Goal: Information Seeking & Learning: Learn about a topic

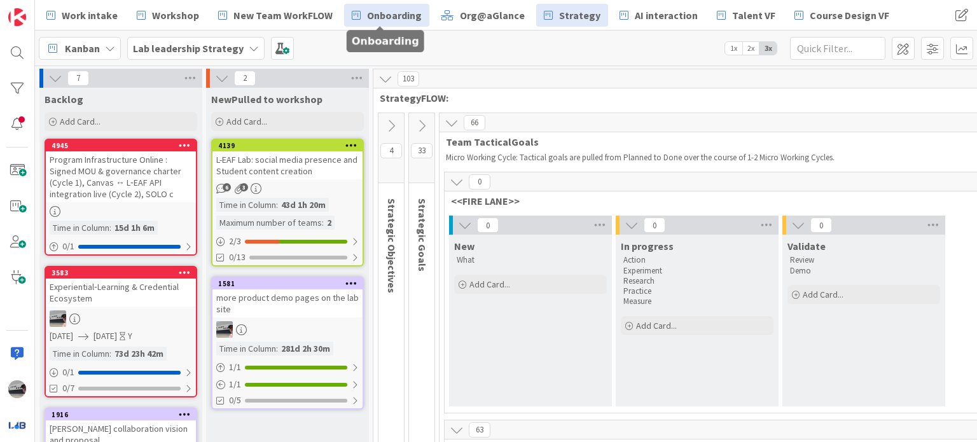
click at [378, 13] on span "Onboarding" at bounding box center [394, 15] width 55 height 15
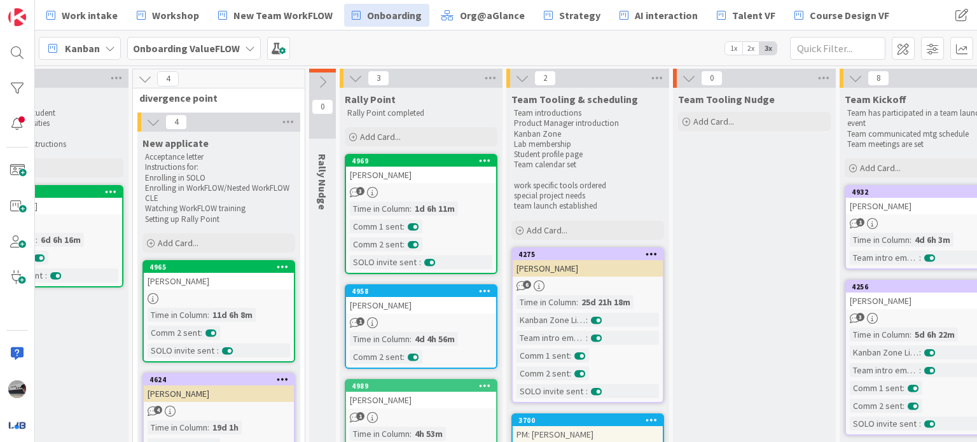
scroll to position [0, 458]
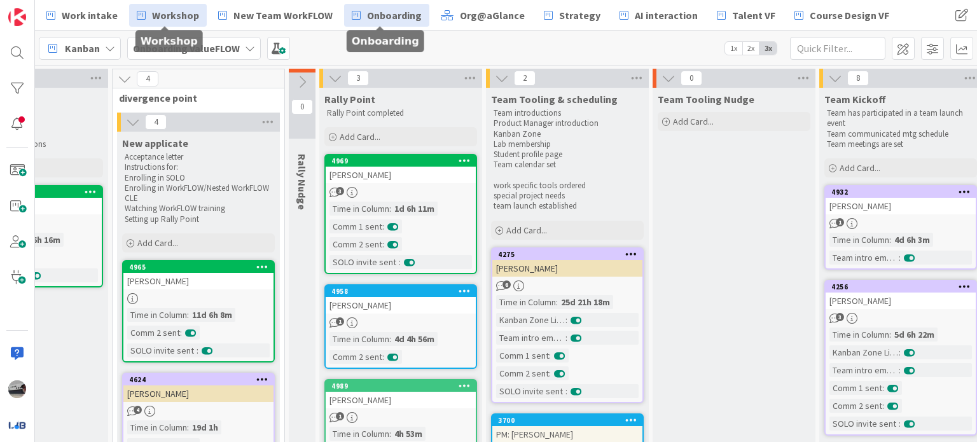
click at [176, 13] on span "Workshop" at bounding box center [175, 15] width 47 height 15
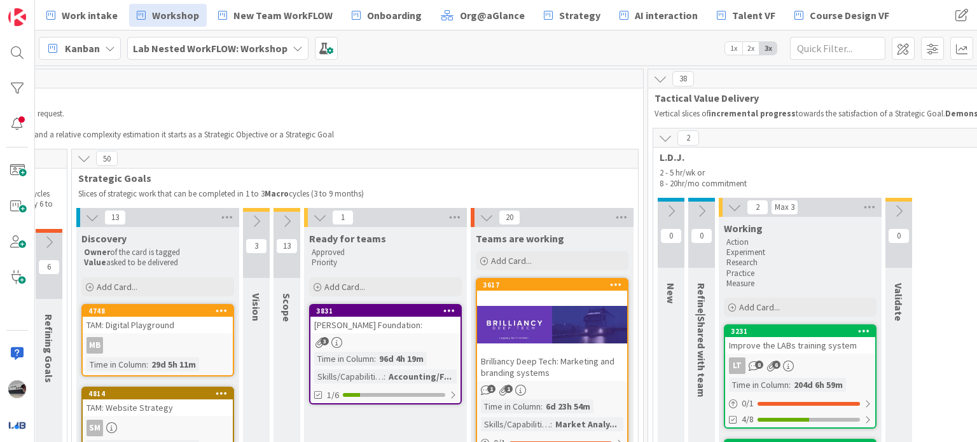
scroll to position [0, 336]
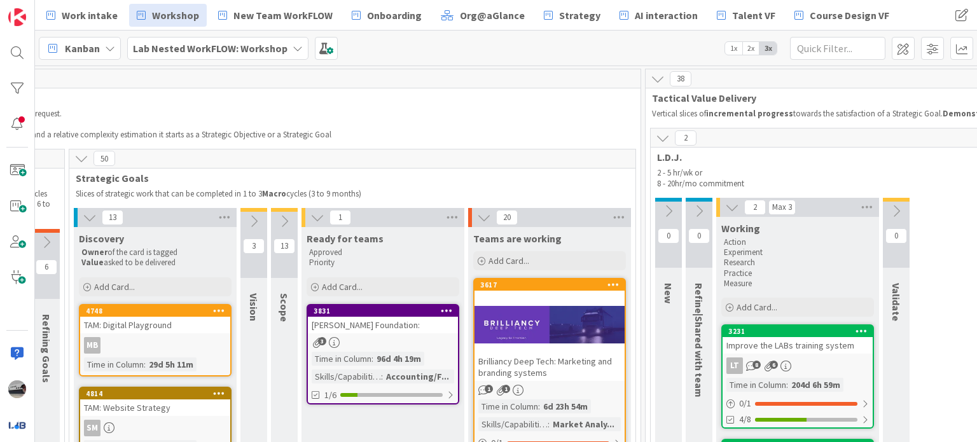
click at [554, 366] on div "Brilliancy Deep Tech: Marketing and branding systems" at bounding box center [550, 367] width 150 height 28
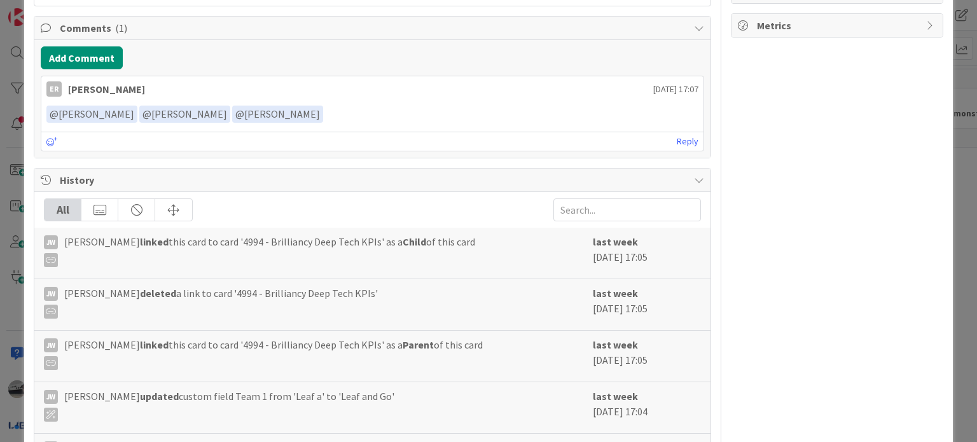
scroll to position [636, 0]
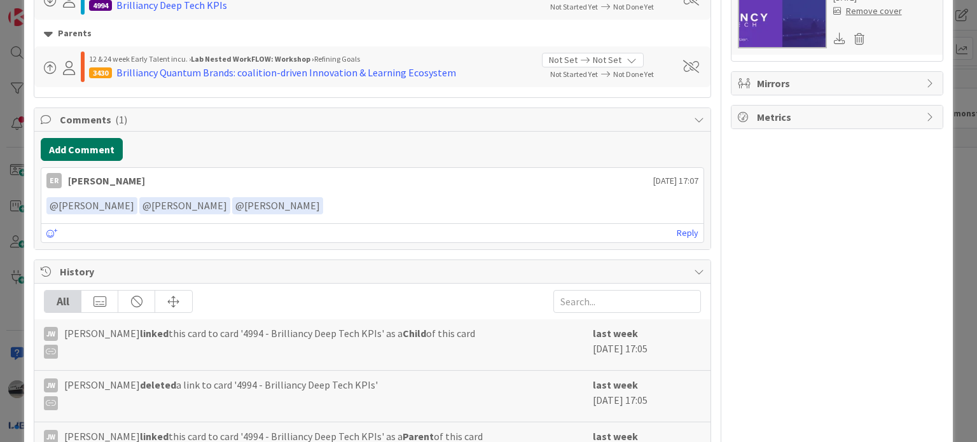
click at [85, 144] on button "Add Comment" at bounding box center [82, 149] width 82 height 23
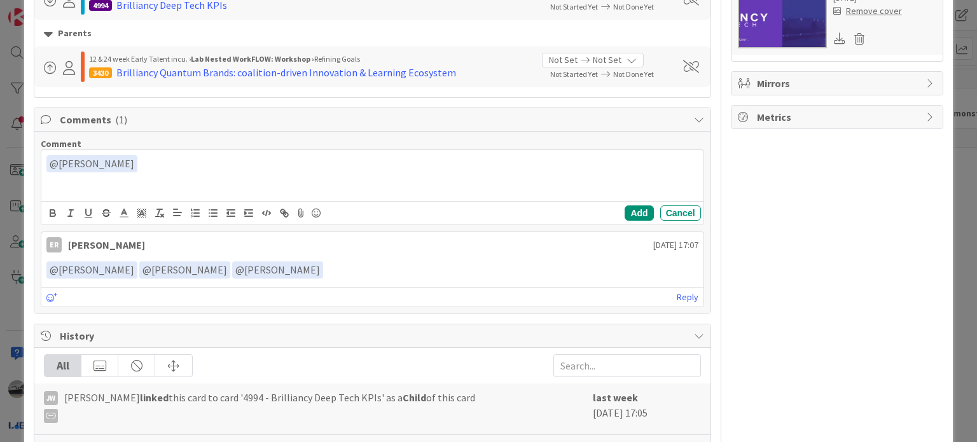
click at [153, 184] on div "﻿ @ [PERSON_NAME] ﻿ TR [PERSON_NAME]" at bounding box center [372, 175] width 662 height 51
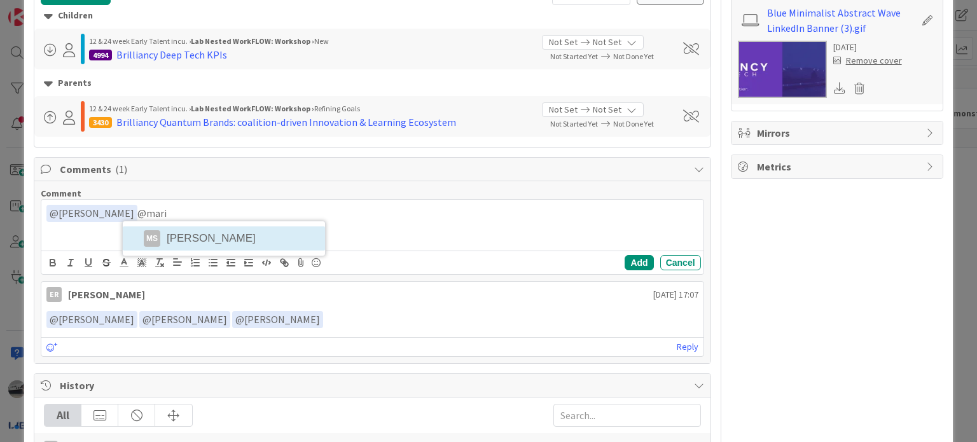
scroll to position [573, 0]
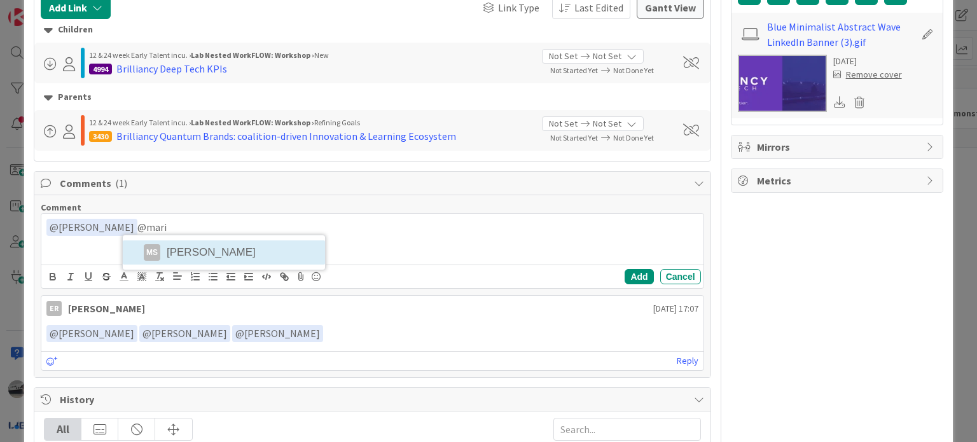
click at [153, 184] on span "Comments ( 1 )" at bounding box center [373, 183] width 627 height 15
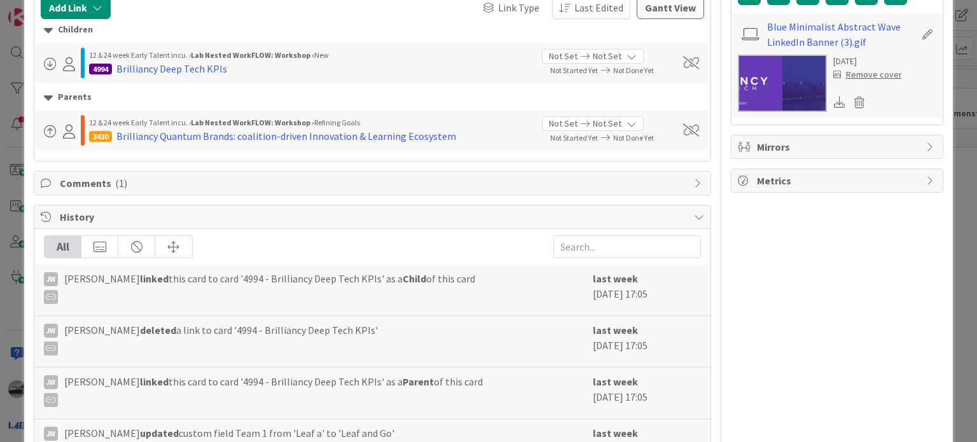
click at [101, 178] on span "Comments ( 1 )" at bounding box center [373, 183] width 627 height 15
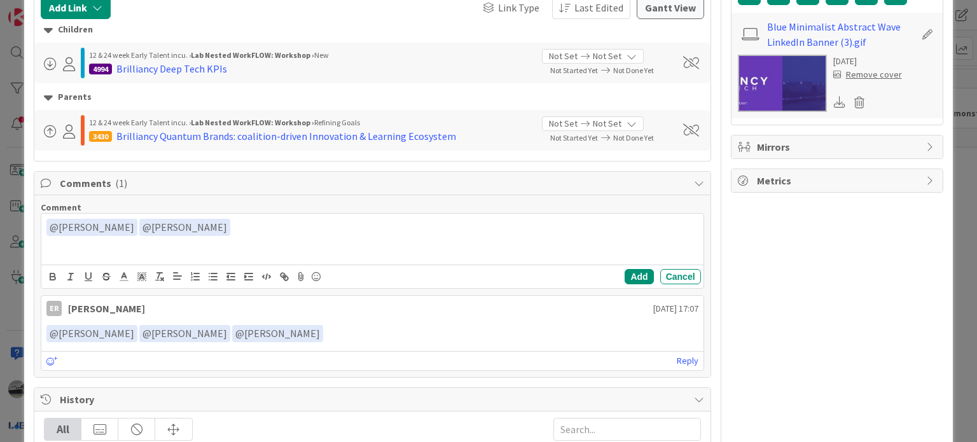
click at [199, 256] on div "﻿ @ [PERSON_NAME] ﻿ ﻿ @ [PERSON_NAME] ﻿ [PERSON_NAME]" at bounding box center [372, 239] width 662 height 51
click at [253, 255] on div "﻿ @ [PERSON_NAME] ﻿ ﻿ @ [PERSON_NAME] ﻿ and ﻿ @ [PERSON_NAME] ﻿ SB [PERSON_NAME]" at bounding box center [372, 239] width 662 height 51
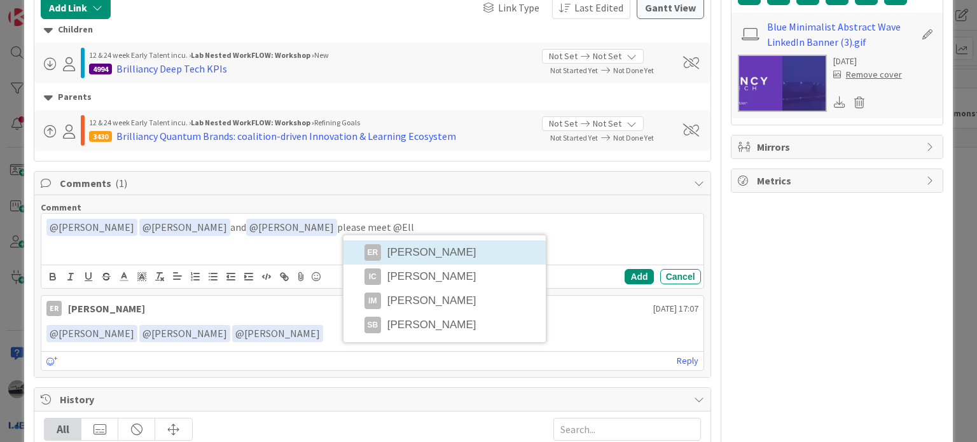
click at [405, 250] on div "﻿ @ [PERSON_NAME] ﻿ ﻿ @ [PERSON_NAME] ﻿ and ﻿ @ [PERSON_NAME] ﻿ please meet @El…" at bounding box center [372, 239] width 662 height 51
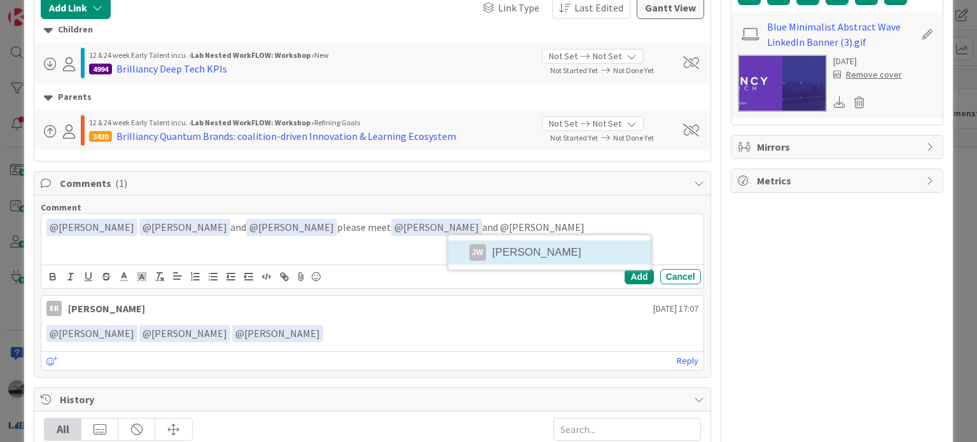
click at [506, 244] on div "﻿ @ [PERSON_NAME] ﻿ ﻿ @ [PERSON_NAME] ﻿ and ﻿ @ [PERSON_NAME] ﻿ please meet ﻿ @…" at bounding box center [372, 239] width 662 height 51
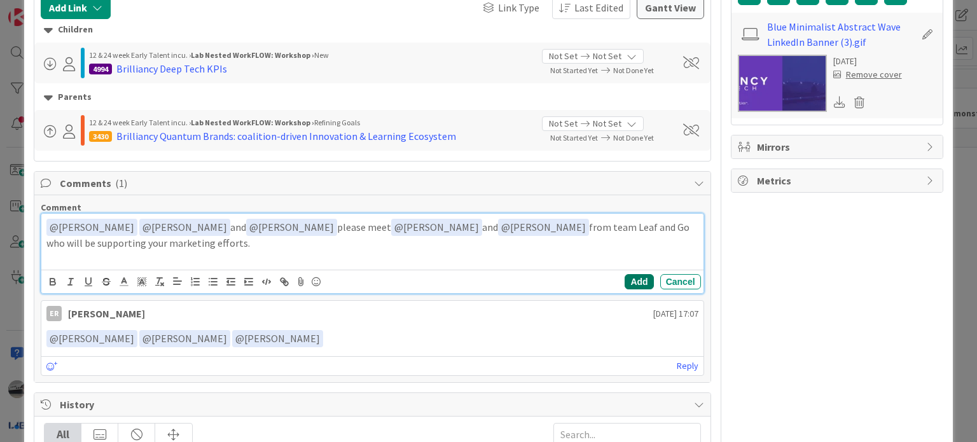
click at [630, 277] on button "Add" at bounding box center [639, 281] width 29 height 15
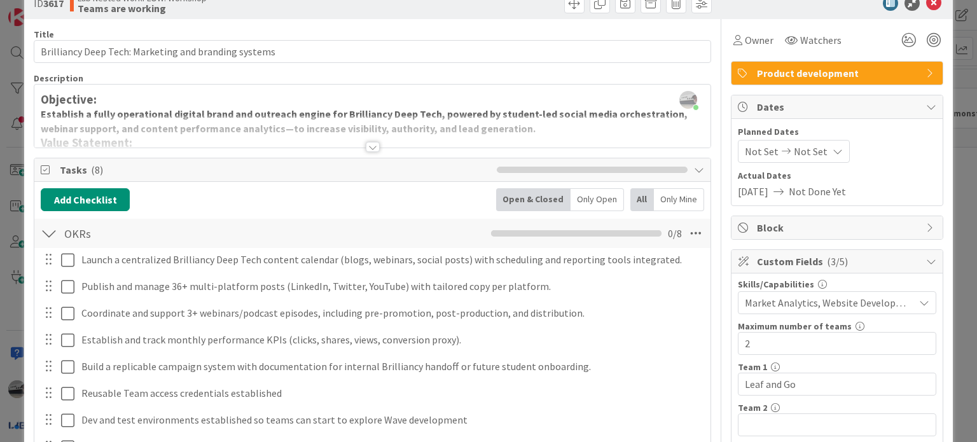
scroll to position [0, 0]
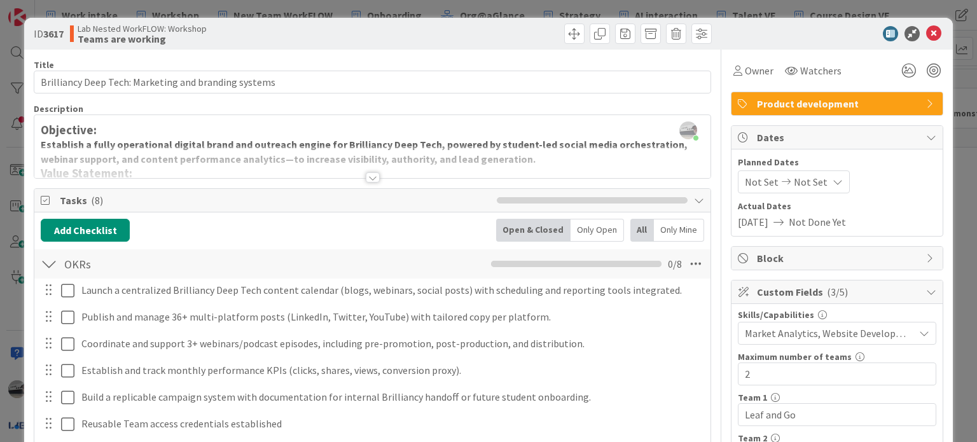
click at [366, 178] on div at bounding box center [373, 177] width 14 height 10
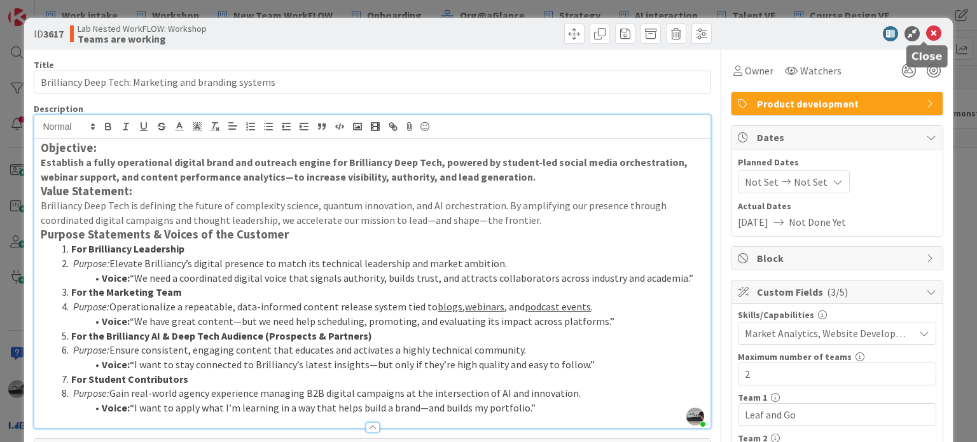
click at [928, 30] on icon at bounding box center [933, 33] width 15 height 15
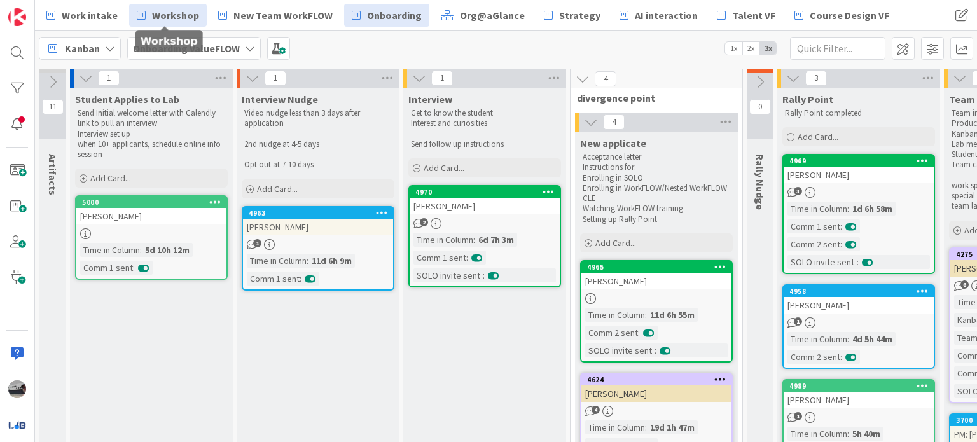
click at [153, 17] on span "Workshop" at bounding box center [175, 15] width 47 height 15
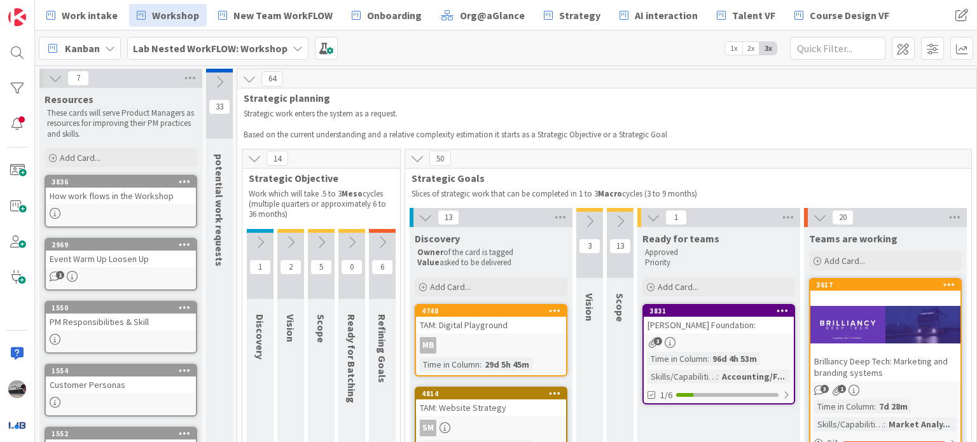
click at [592, 212] on button at bounding box center [589, 221] width 27 height 19
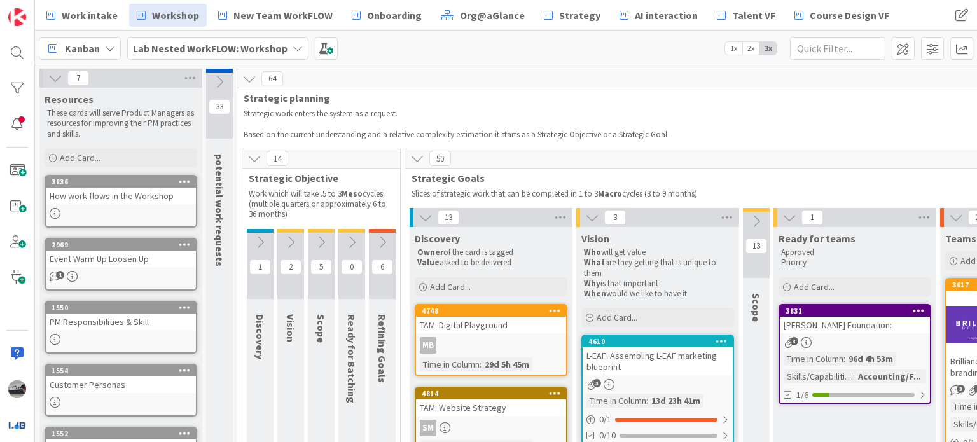
click at [753, 214] on icon at bounding box center [757, 221] width 14 height 14
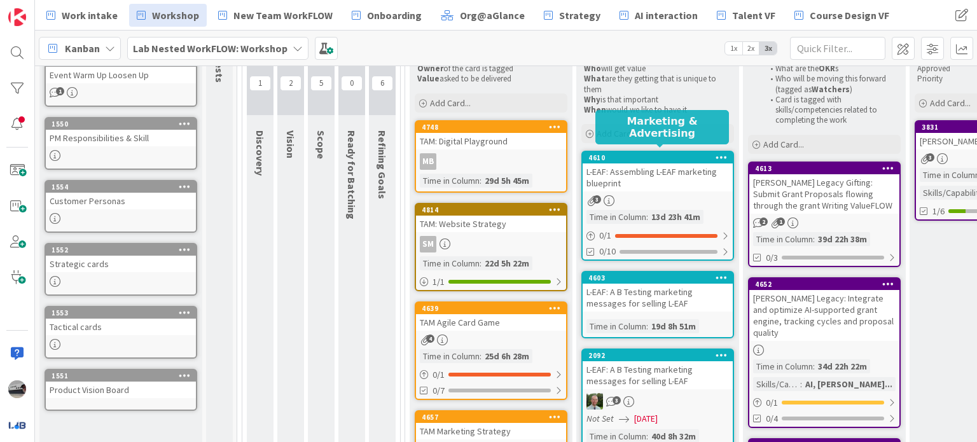
scroll to position [191, 0]
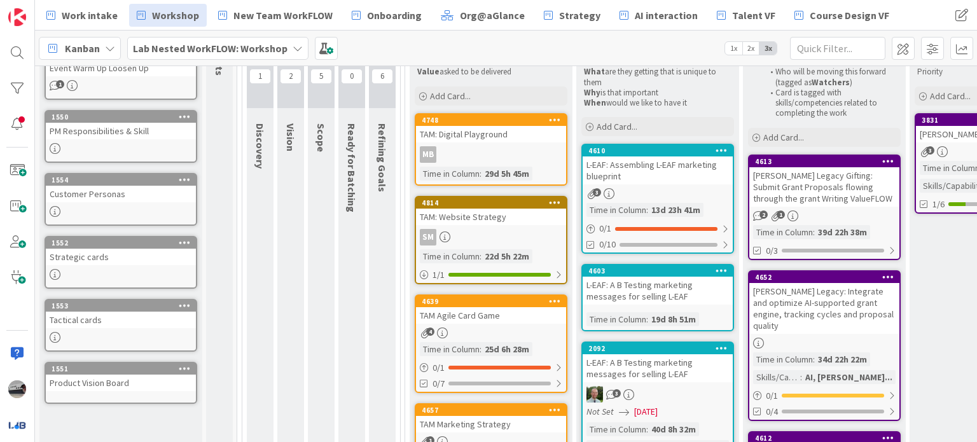
click at [682, 168] on div "L-EAF: Assembling L-EAF marketing blueprint" at bounding box center [658, 171] width 150 height 28
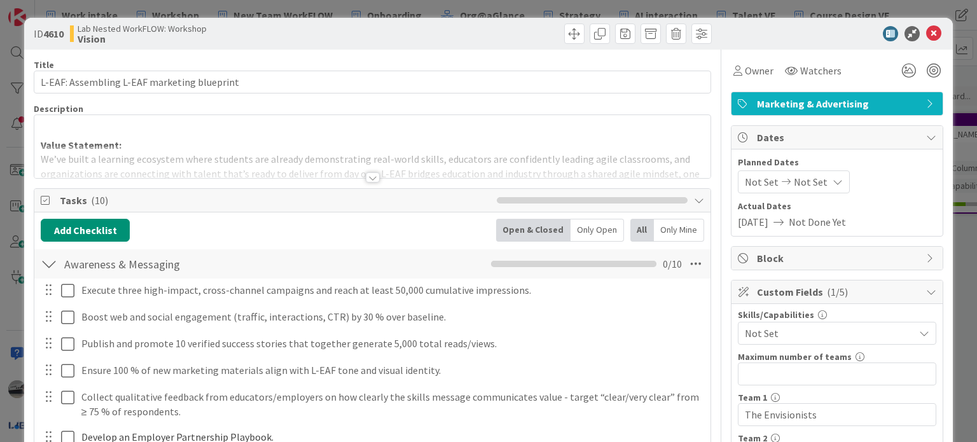
click at [368, 174] on div at bounding box center [373, 177] width 14 height 10
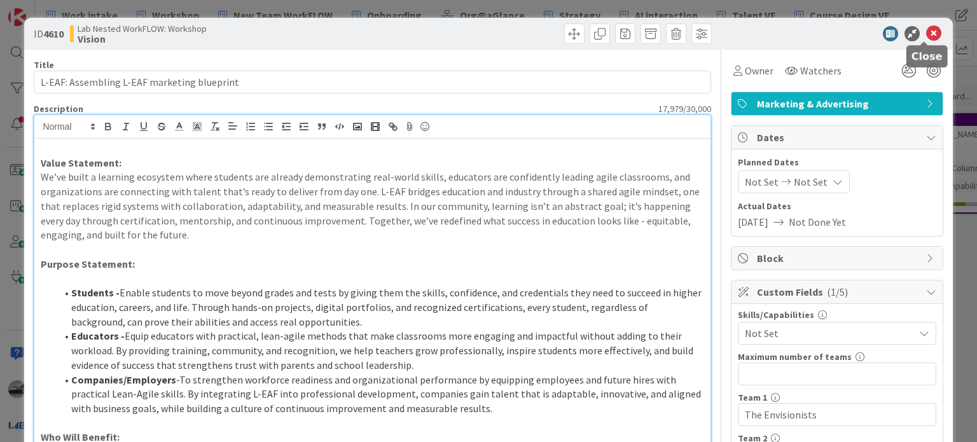
click at [927, 30] on icon at bounding box center [933, 33] width 15 height 15
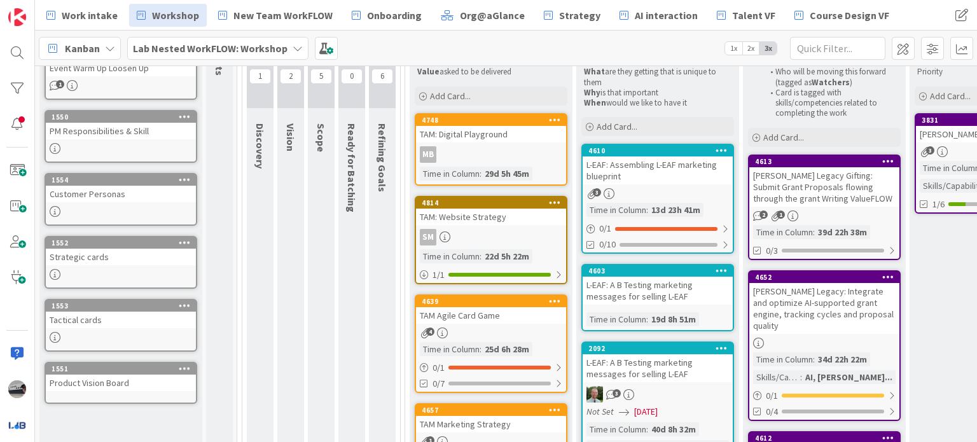
click at [631, 171] on div "L-EAF: Assembling L-EAF marketing blueprint" at bounding box center [658, 171] width 150 height 28
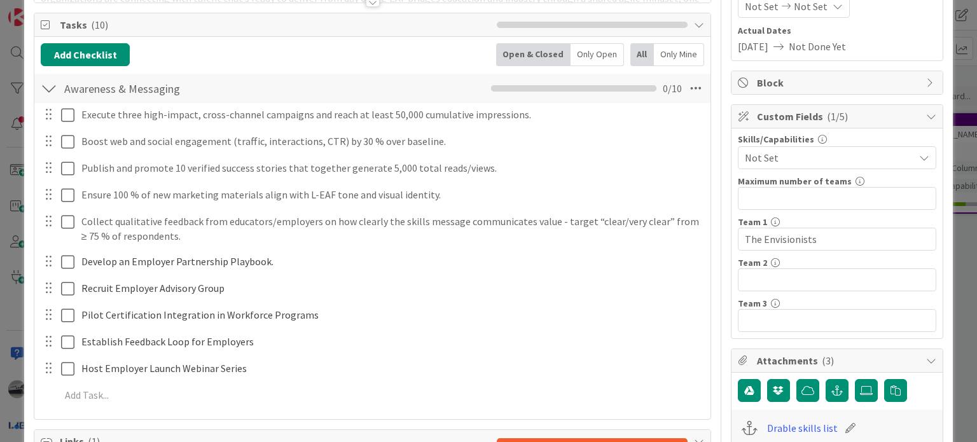
scroll to position [64, 0]
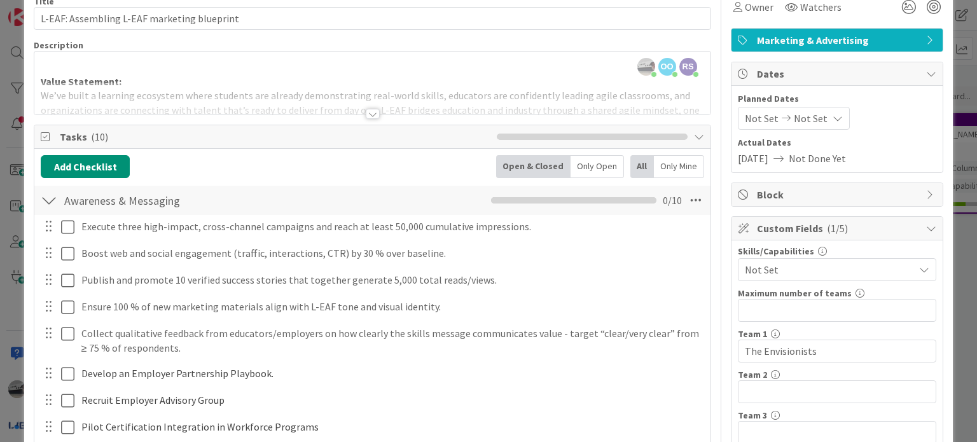
click at [372, 116] on div at bounding box center [373, 114] width 14 height 10
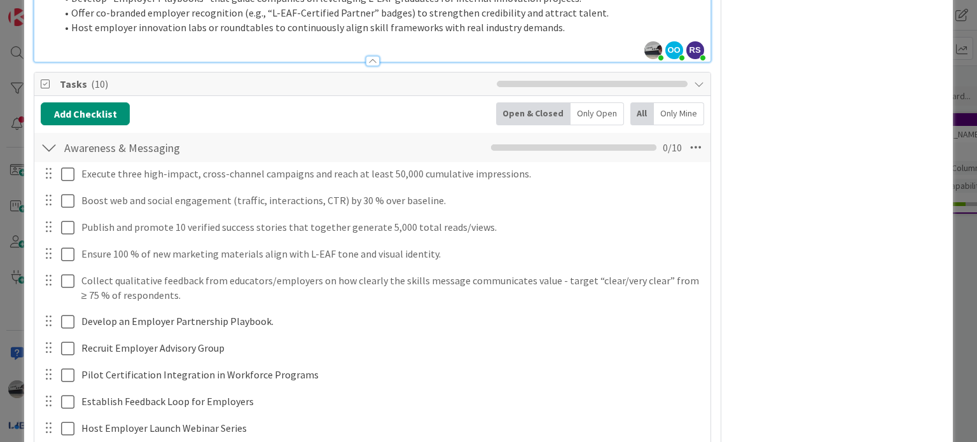
scroll to position [2100, 0]
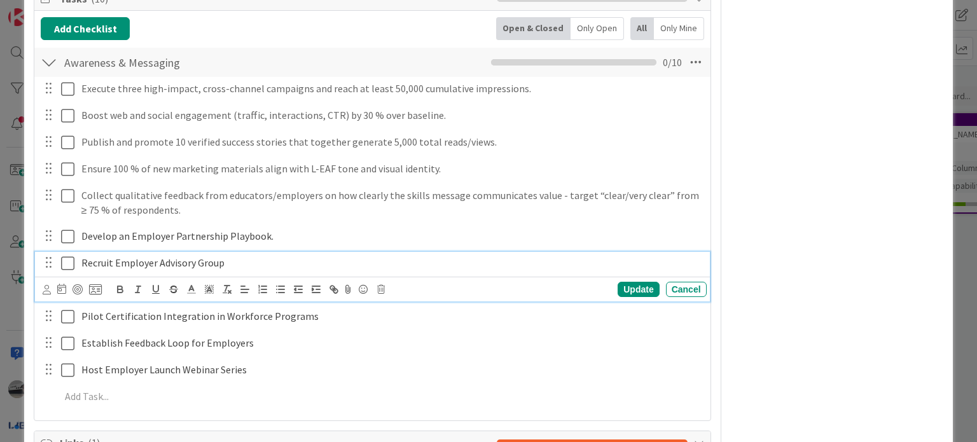
click at [256, 261] on p "Recruit Employer Advisory Group" at bounding box center [391, 263] width 620 height 15
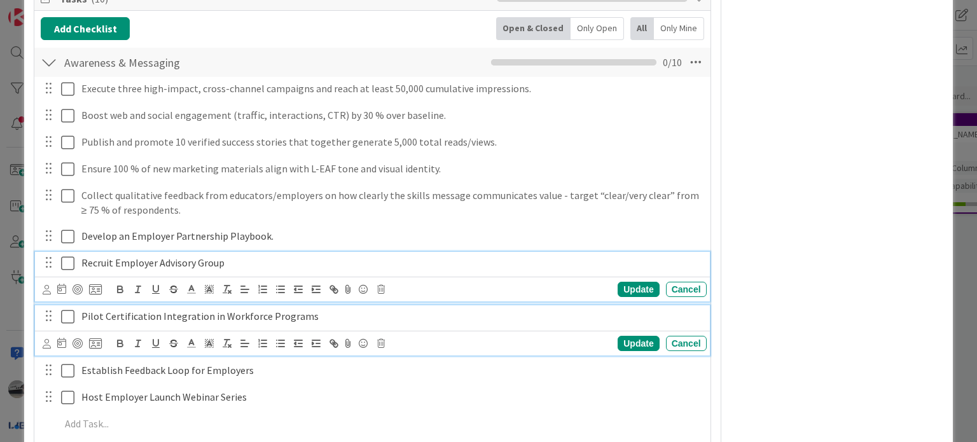
click at [317, 310] on p "Pilot Certification Integration in Workforce Programs" at bounding box center [391, 316] width 620 height 15
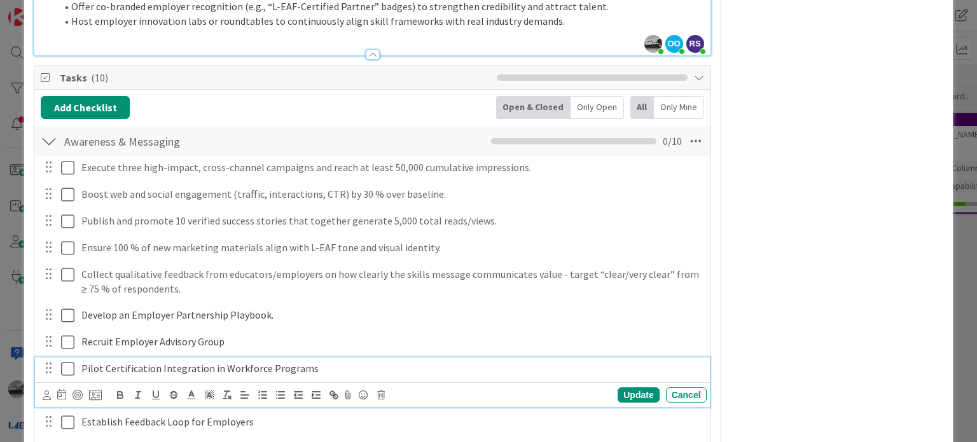
scroll to position [2072, 0]
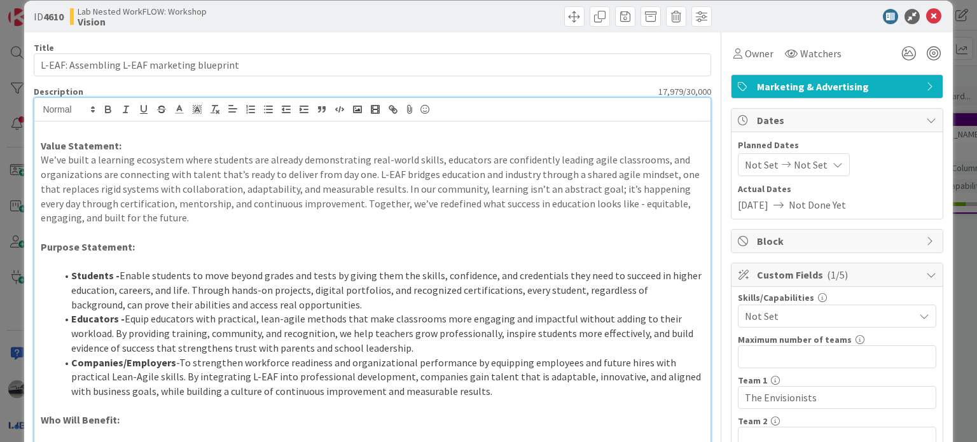
scroll to position [0, 0]
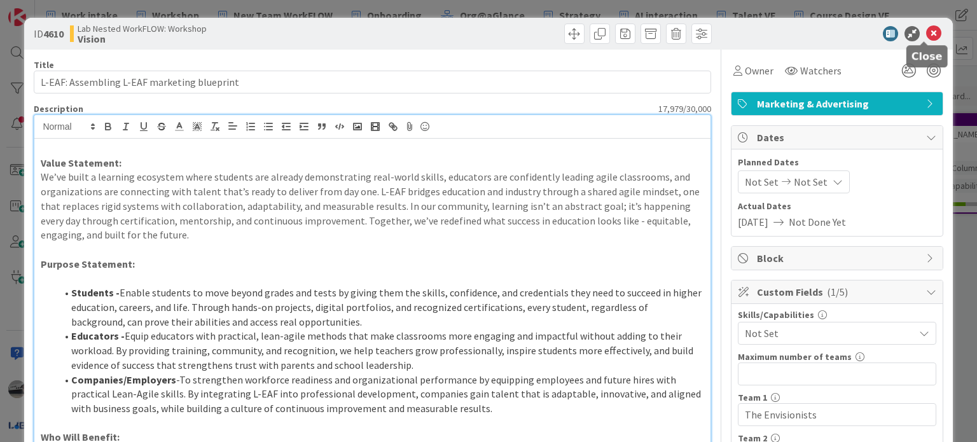
click at [926, 35] on icon at bounding box center [933, 33] width 15 height 15
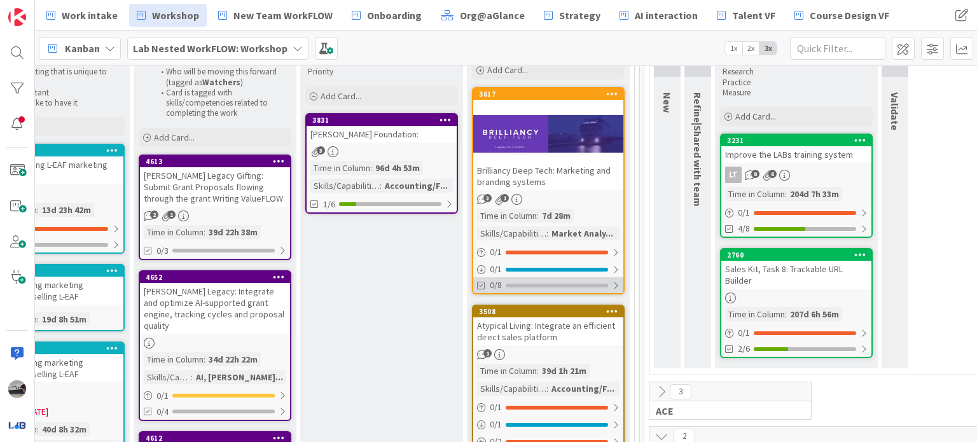
scroll to position [191, 596]
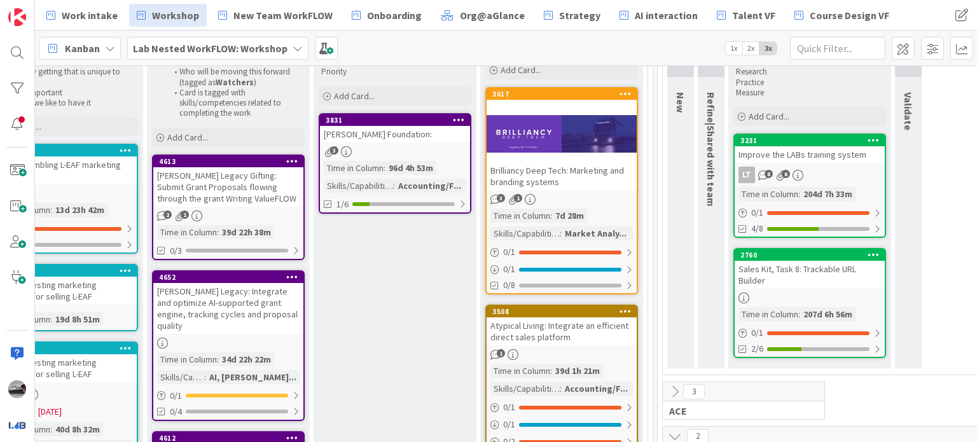
click at [583, 178] on div "Brilliancy Deep Tech: Marketing and branding systems" at bounding box center [562, 176] width 150 height 28
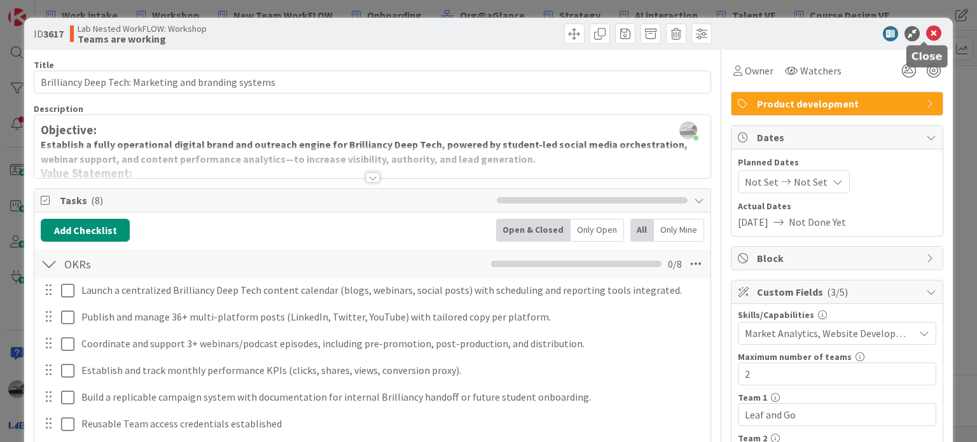
click at [926, 31] on icon at bounding box center [933, 33] width 15 height 15
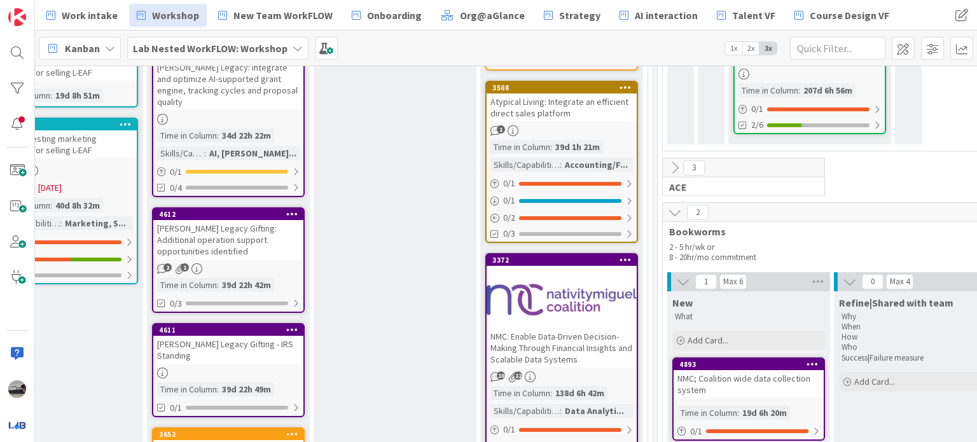
scroll to position [445, 596]
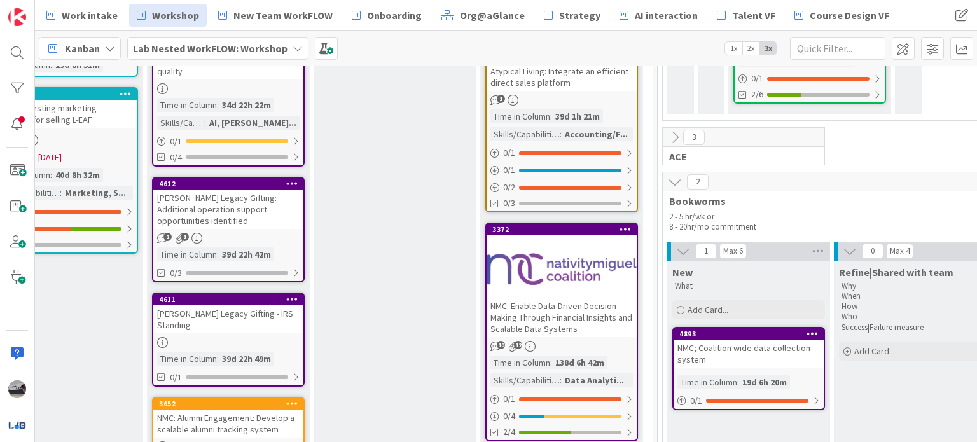
click at [566, 283] on div at bounding box center [562, 269] width 150 height 57
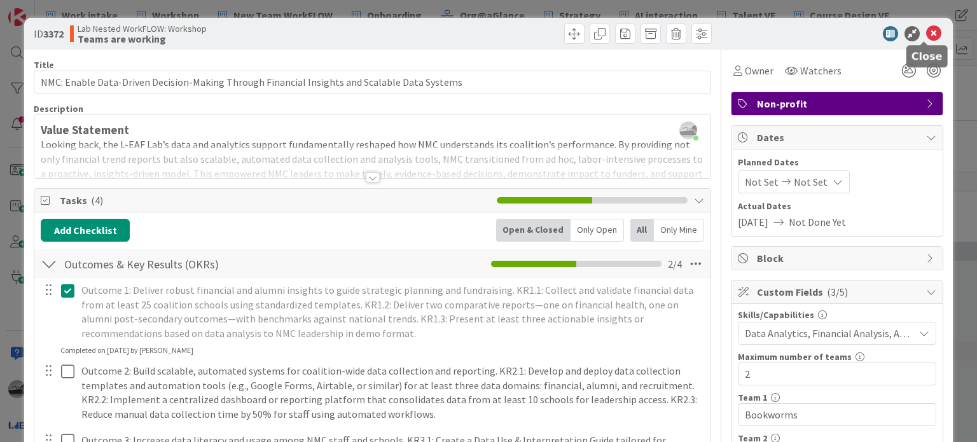
click at [926, 32] on icon at bounding box center [933, 33] width 15 height 15
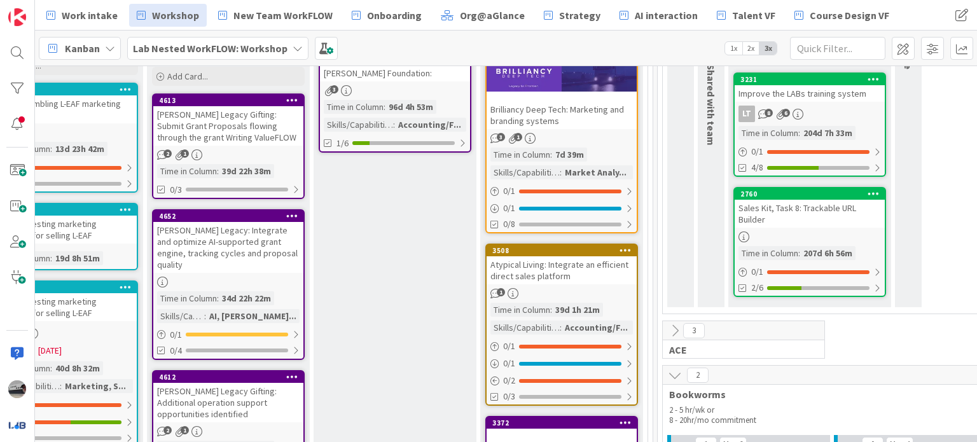
scroll to position [255, 596]
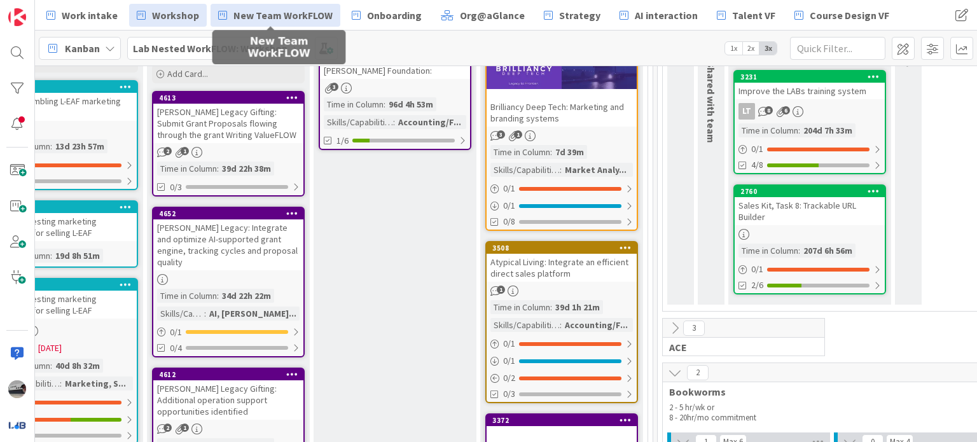
click at [282, 17] on span "New Team WorkFLOW" at bounding box center [283, 15] width 99 height 15
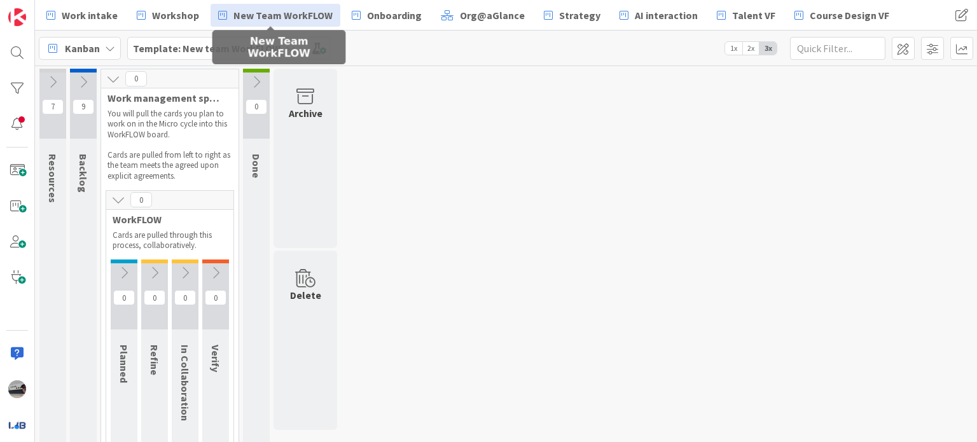
click at [83, 76] on icon at bounding box center [83, 82] width 14 height 14
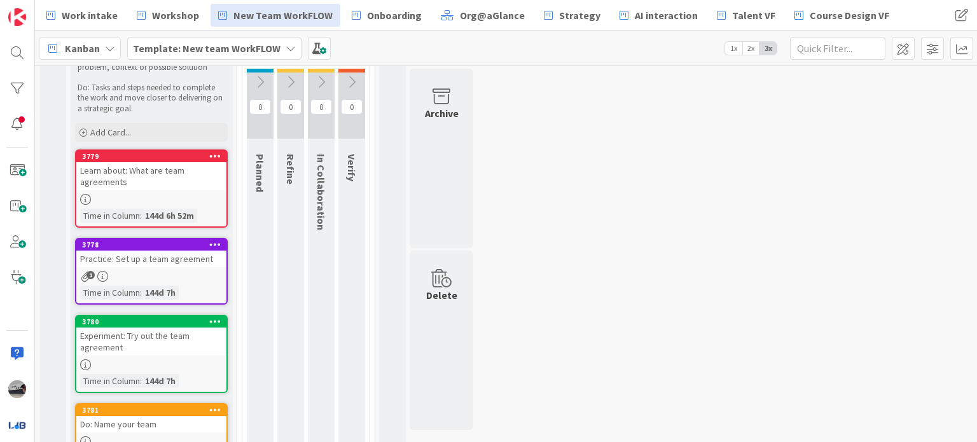
scroll to position [255, 0]
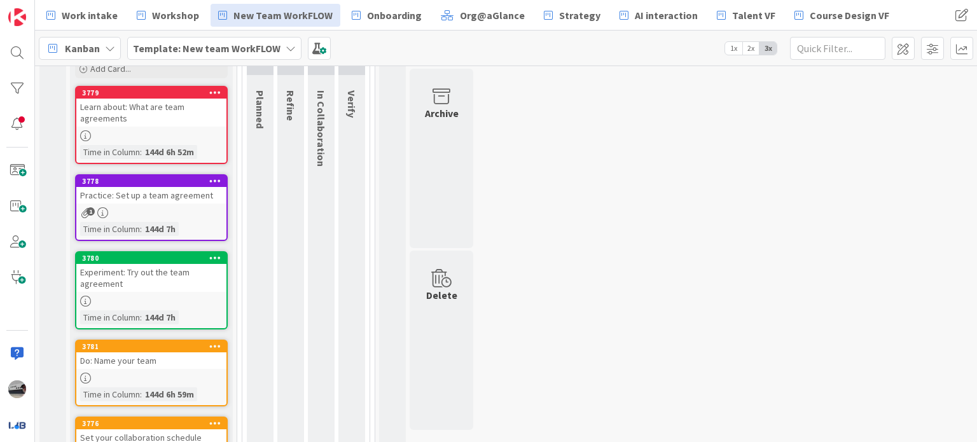
click at [175, 106] on div "Learn about: What are team agreements" at bounding box center [151, 113] width 150 height 28
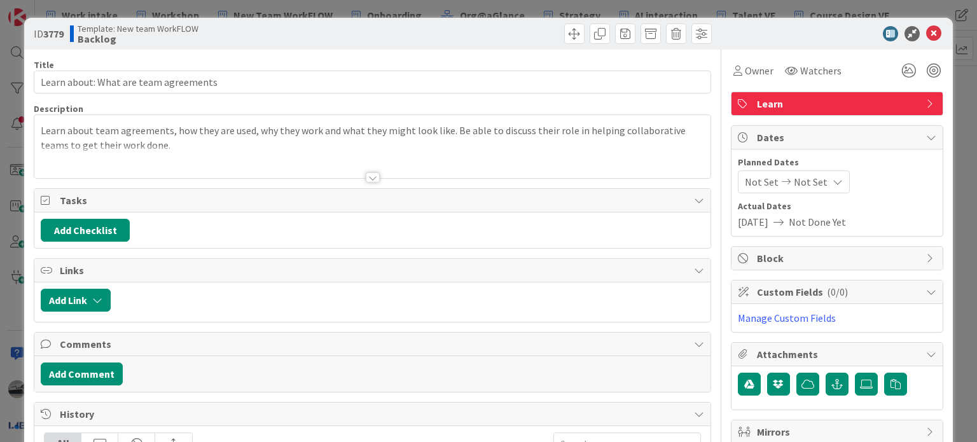
click at [789, 105] on span "Learn" at bounding box center [838, 103] width 163 height 15
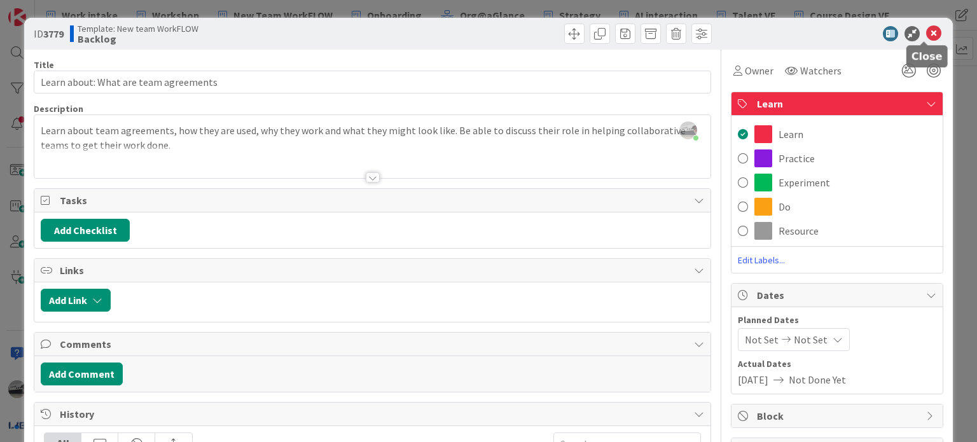
click at [927, 29] on icon at bounding box center [933, 33] width 15 height 15
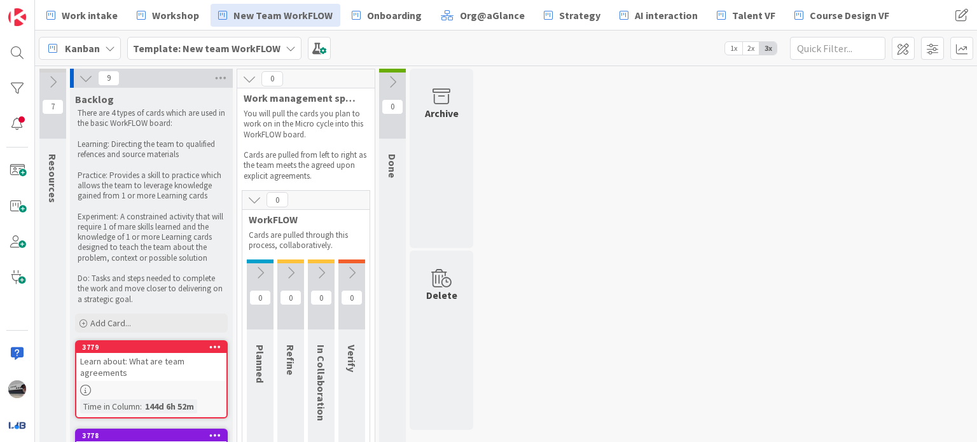
click at [261, 266] on icon at bounding box center [260, 273] width 14 height 14
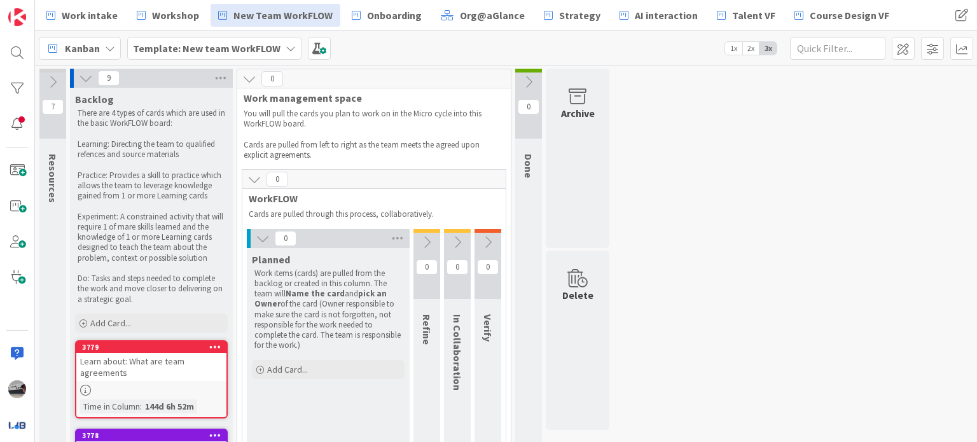
click at [424, 234] on button at bounding box center [427, 242] width 27 height 19
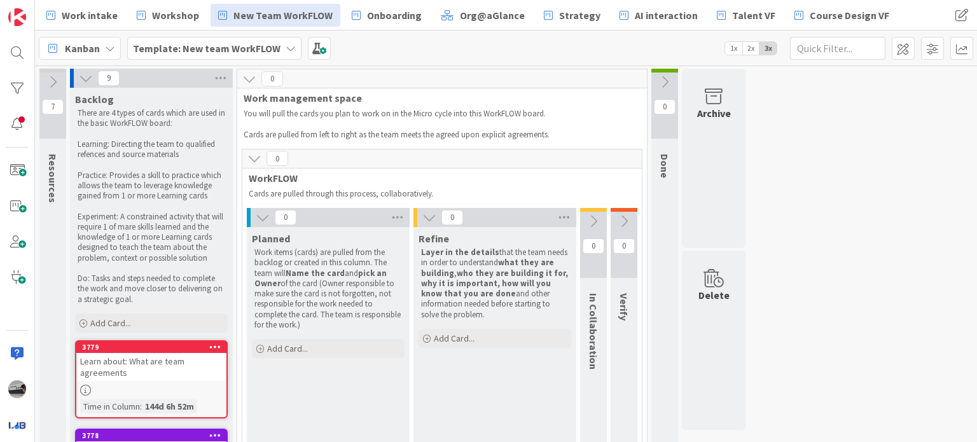
click at [596, 220] on icon at bounding box center [594, 221] width 14 height 14
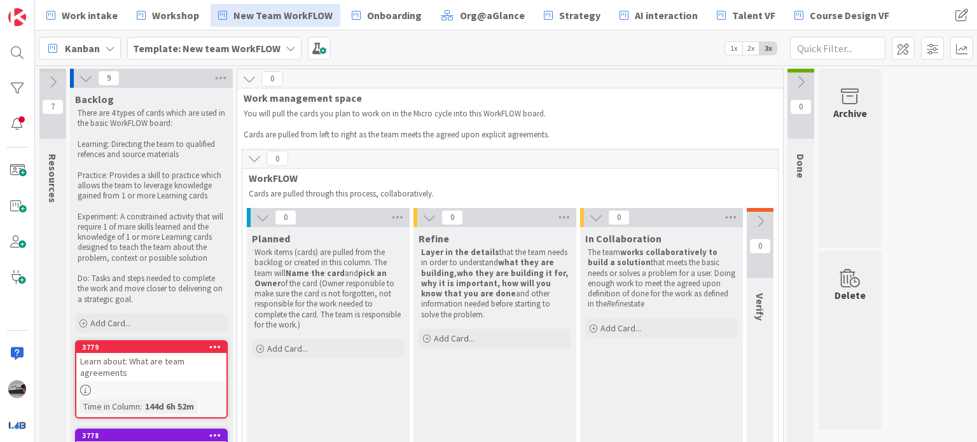
click at [762, 216] on icon at bounding box center [760, 221] width 14 height 14
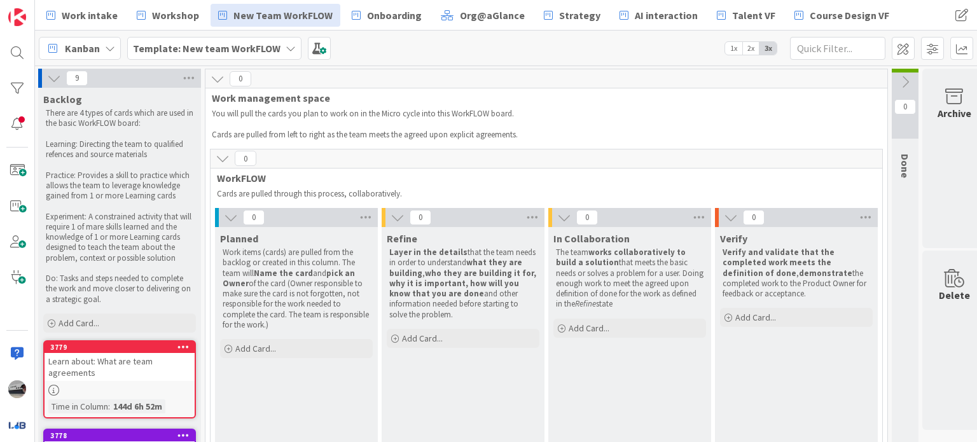
scroll to position [0, 54]
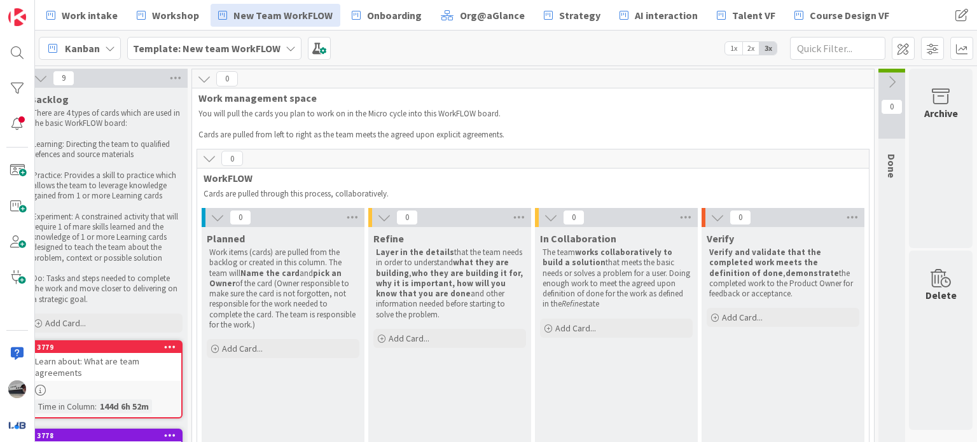
click at [888, 78] on icon at bounding box center [892, 82] width 14 height 14
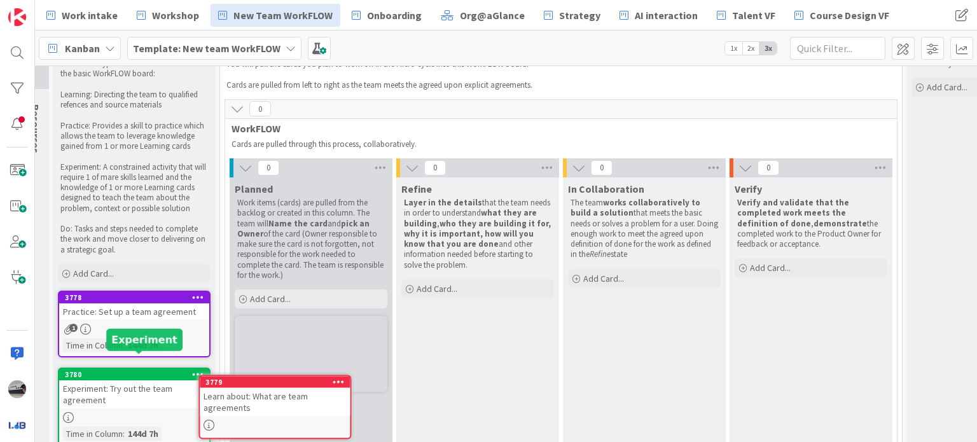
scroll to position [108, 11]
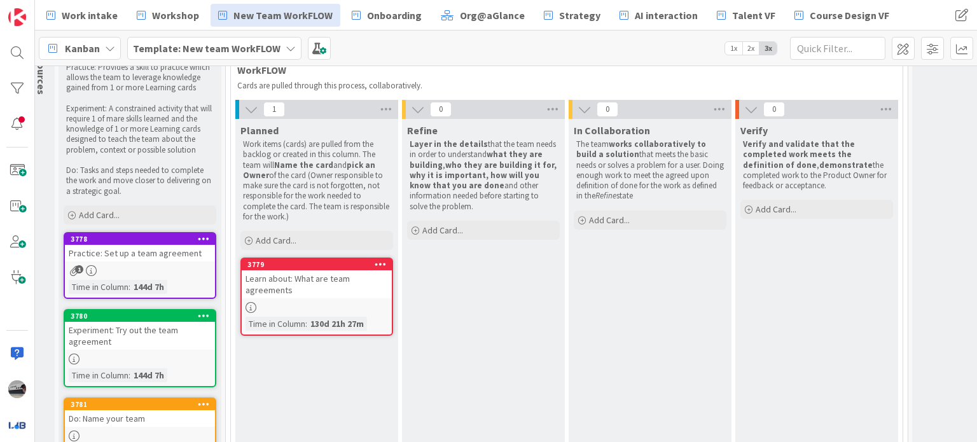
drag, startPoint x: 372, startPoint y: 340, endPoint x: 370, endPoint y: 297, distance: 42.6
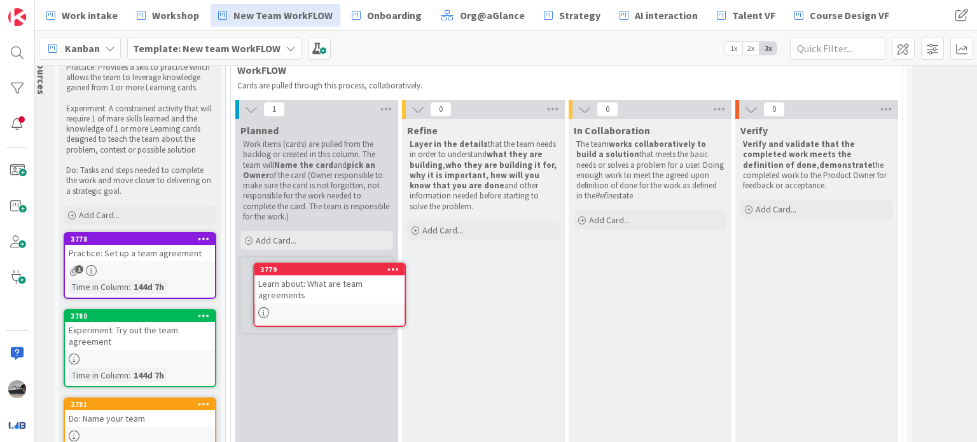
scroll to position [116, 11]
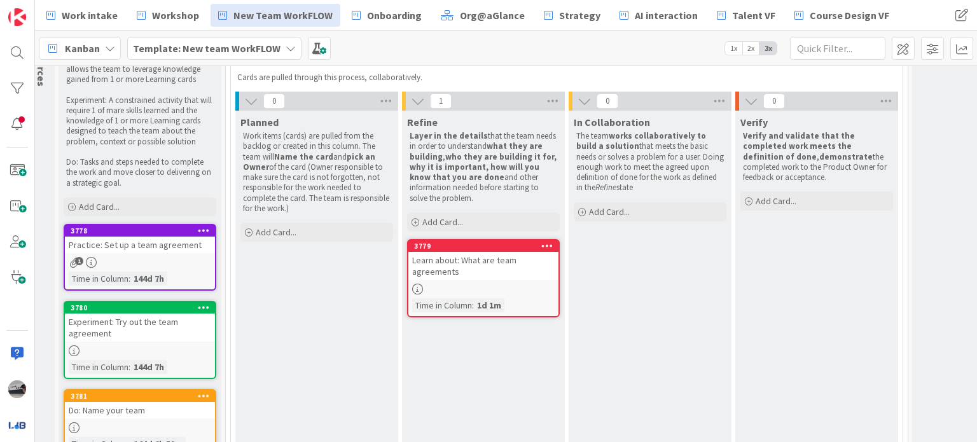
click at [478, 261] on div "Learn about: What are team agreements" at bounding box center [483, 266] width 150 height 28
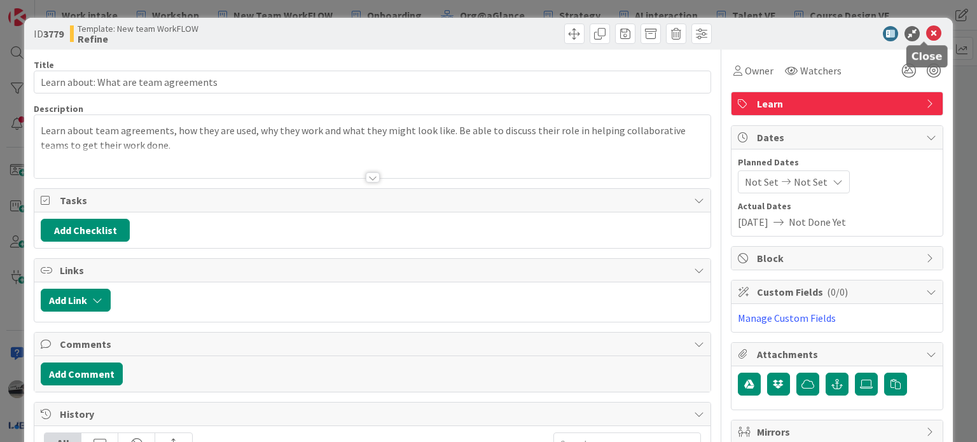
click at [929, 38] on icon at bounding box center [933, 33] width 15 height 15
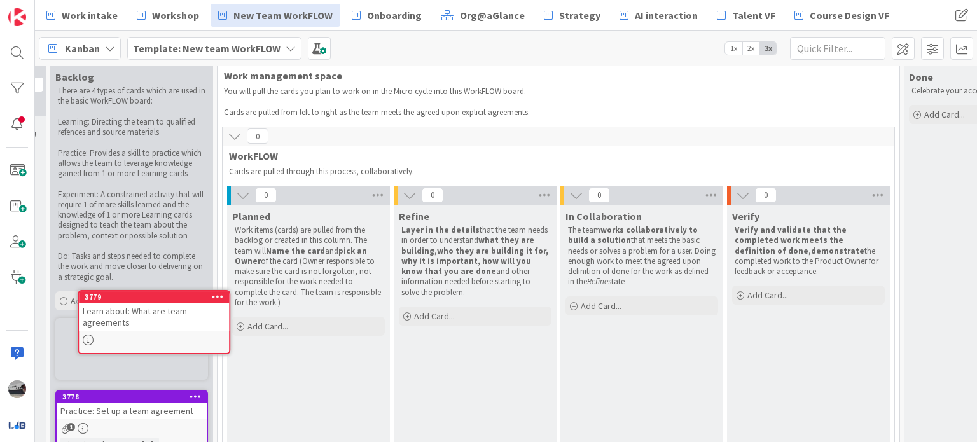
scroll to position [43, 0]
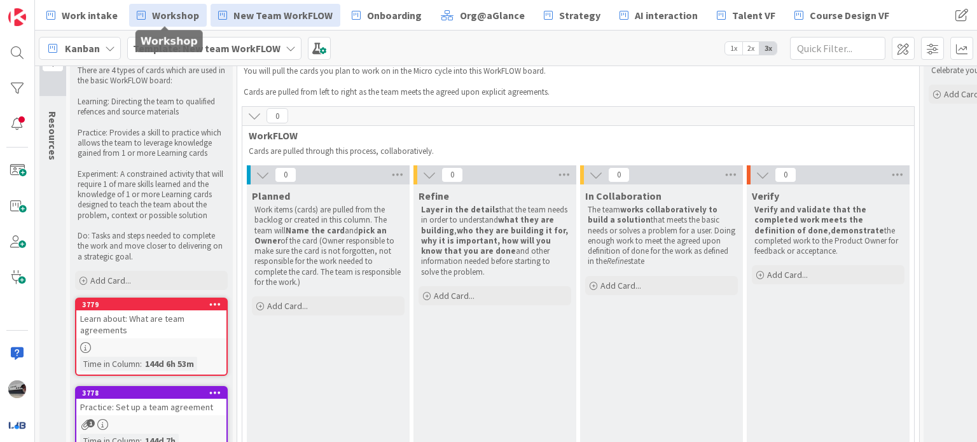
click at [165, 15] on span "Workshop" at bounding box center [175, 15] width 47 height 15
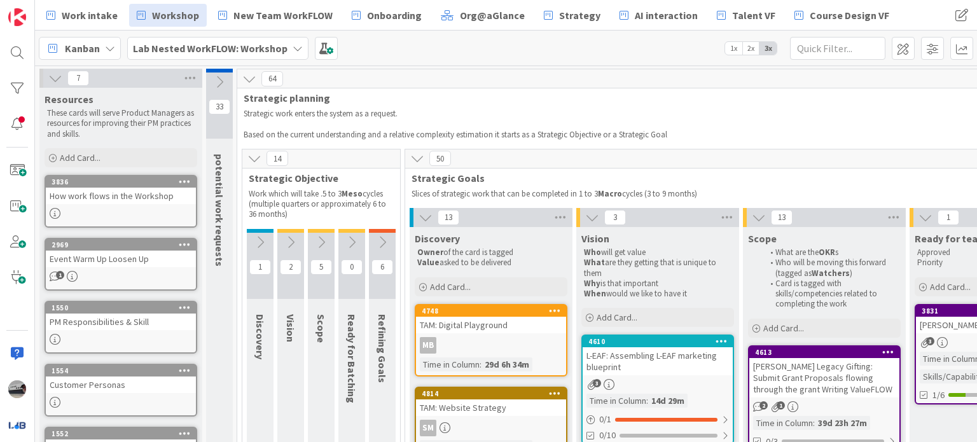
click at [421, 213] on icon at bounding box center [426, 218] width 14 height 14
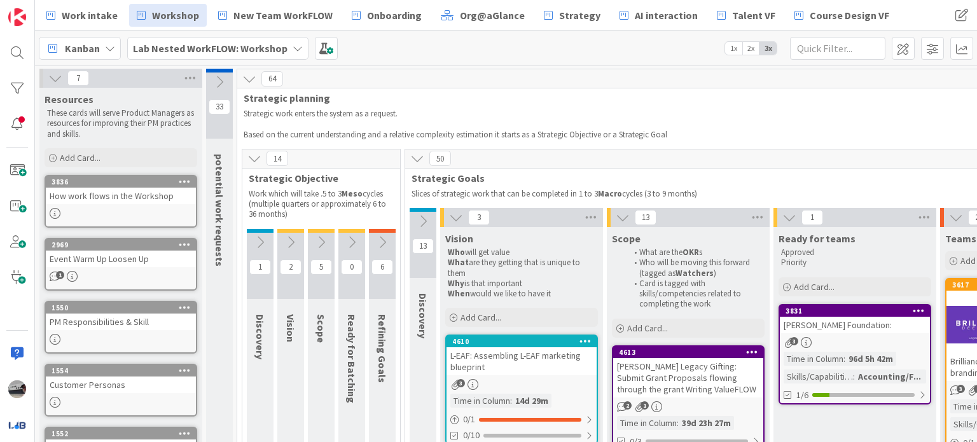
click at [445, 216] on div "3" at bounding box center [521, 217] width 163 height 19
click at [455, 214] on icon at bounding box center [456, 218] width 14 height 14
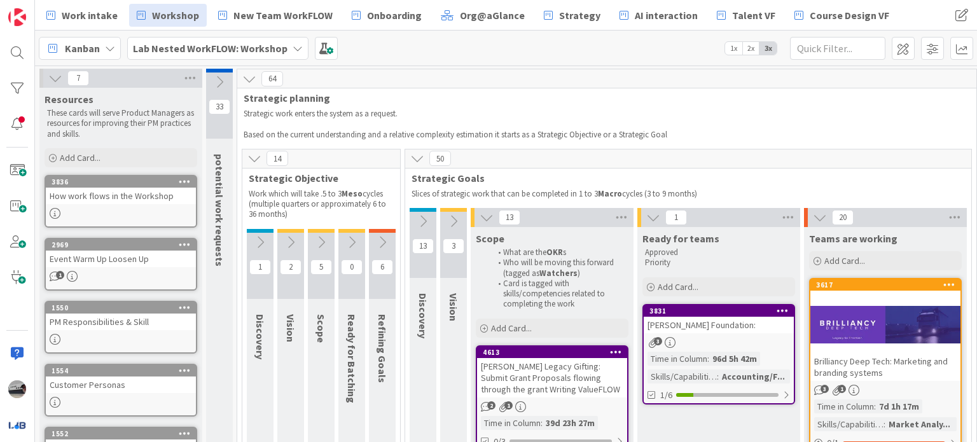
click at [484, 219] on icon at bounding box center [487, 218] width 14 height 14
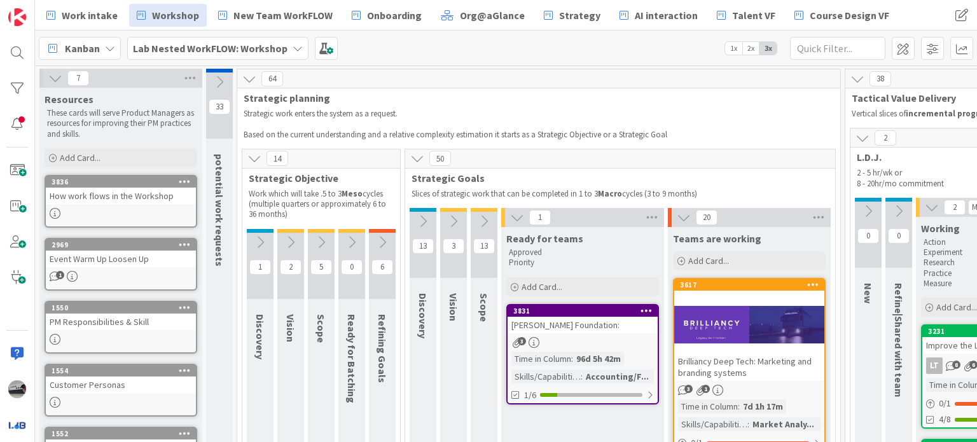
click at [510, 218] on icon at bounding box center [517, 218] width 14 height 14
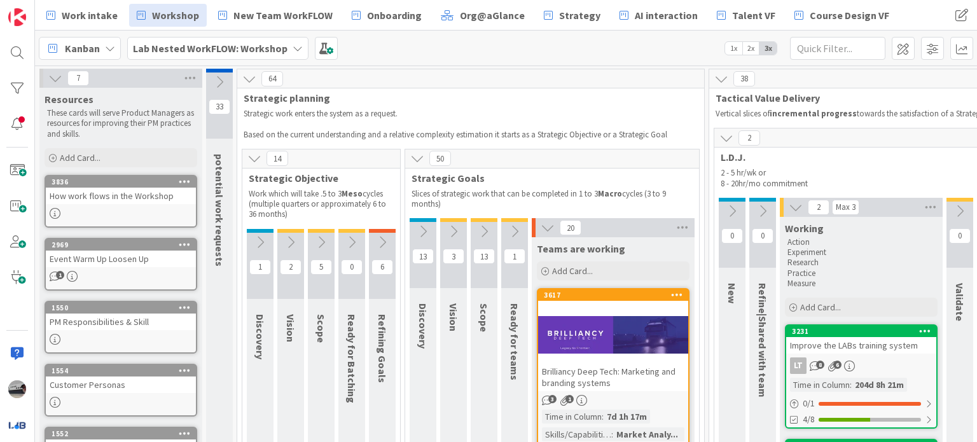
click at [542, 227] on icon at bounding box center [548, 228] width 14 height 14
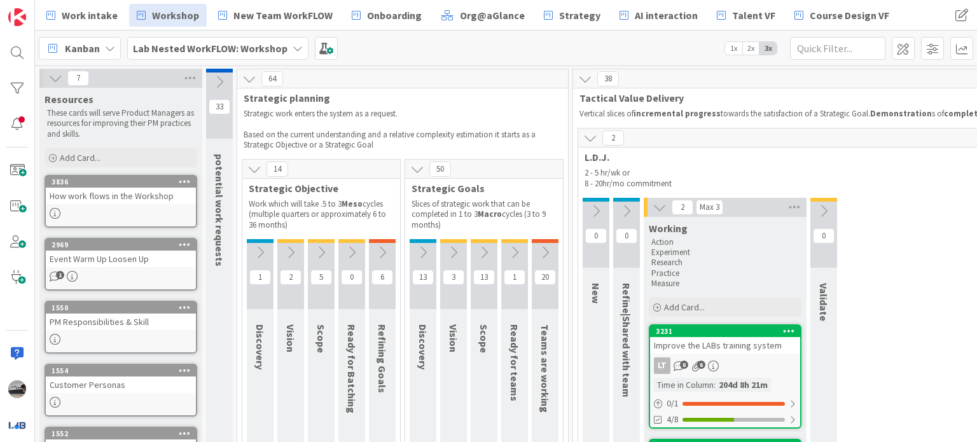
click at [583, 134] on icon at bounding box center [590, 138] width 14 height 14
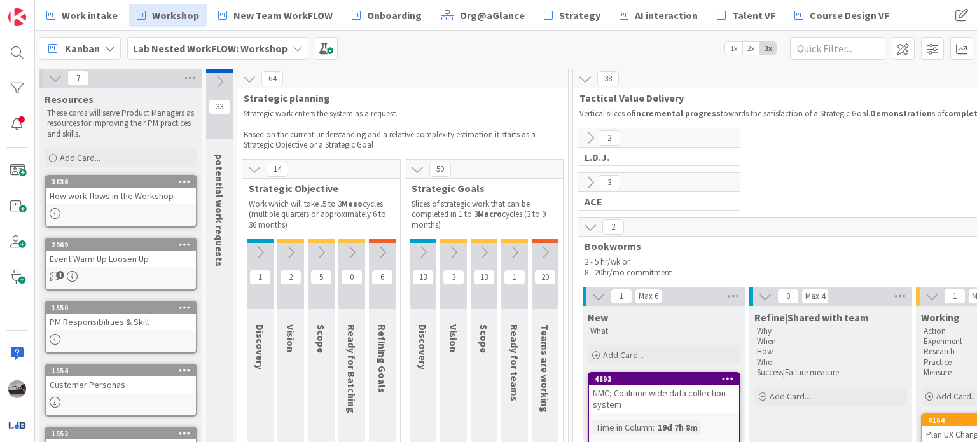
click at [588, 225] on icon at bounding box center [590, 227] width 14 height 14
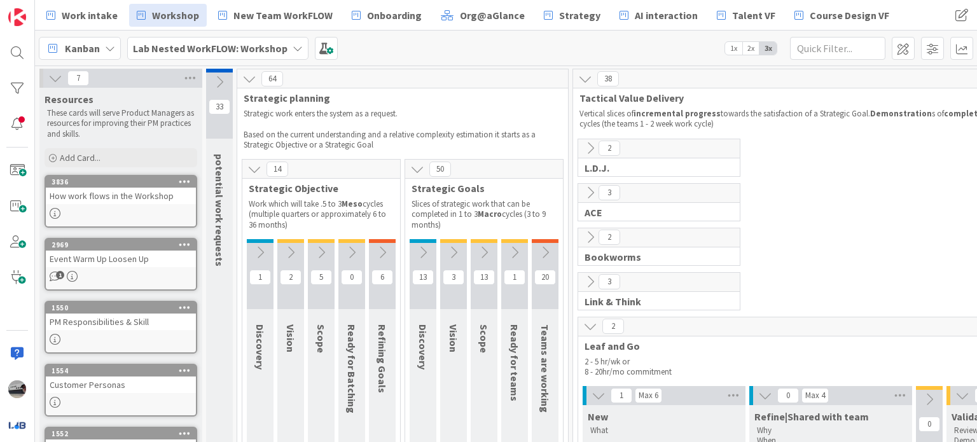
drag, startPoint x: 593, startPoint y: 321, endPoint x: 594, endPoint y: 330, distance: 8.4
click at [593, 325] on icon at bounding box center [590, 326] width 14 height 14
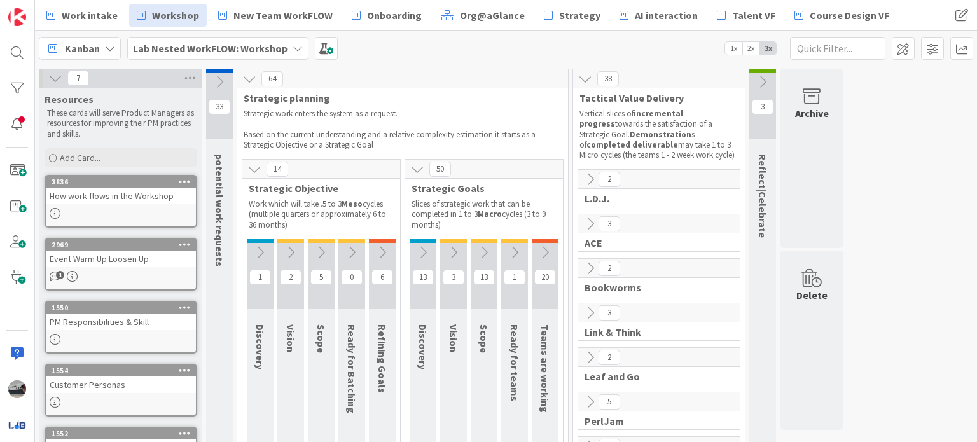
click at [379, 246] on icon at bounding box center [382, 253] width 14 height 14
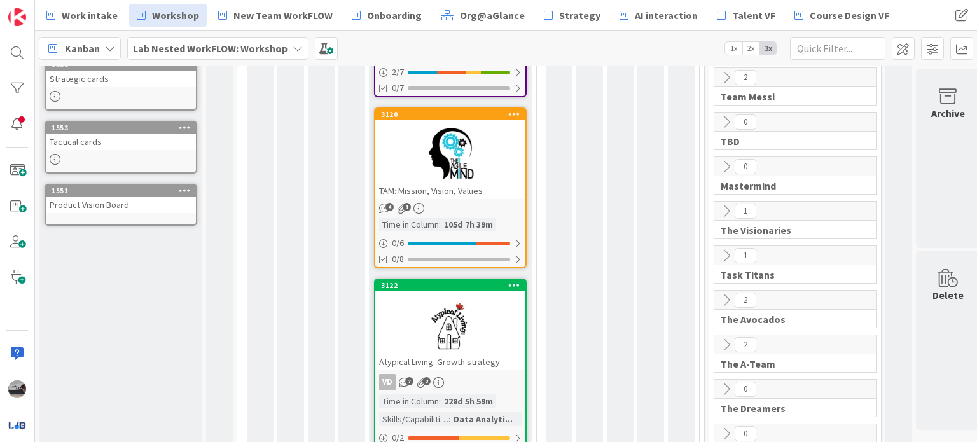
scroll to position [445, 0]
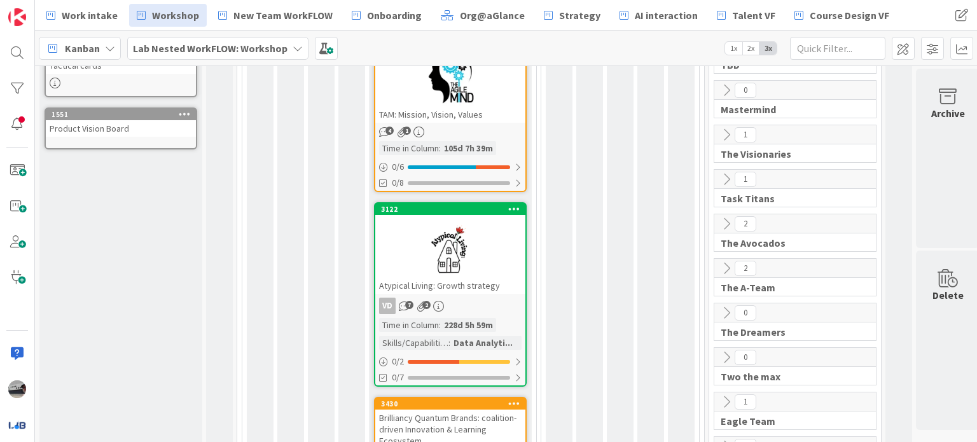
click at [465, 258] on div at bounding box center [450, 248] width 150 height 57
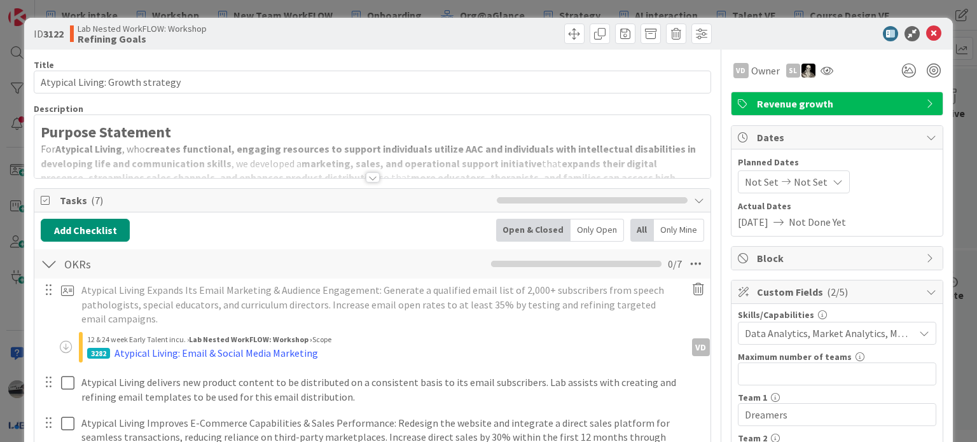
click at [366, 178] on div at bounding box center [373, 177] width 14 height 10
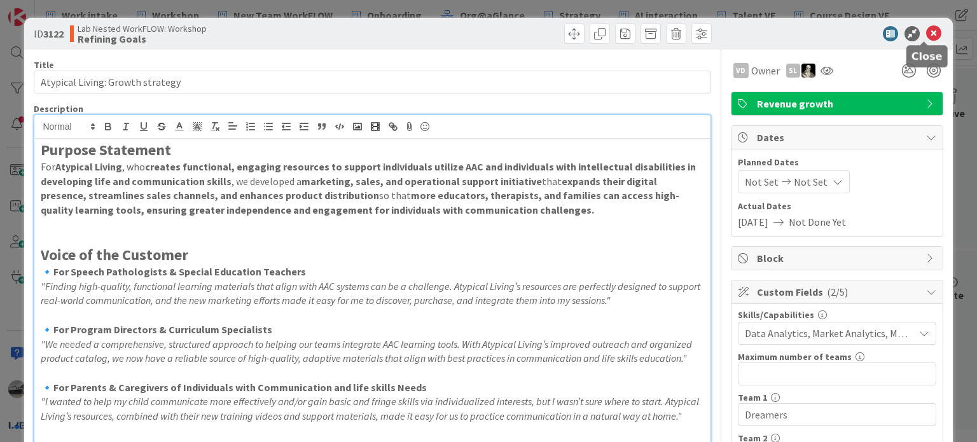
click at [926, 34] on icon at bounding box center [933, 33] width 15 height 15
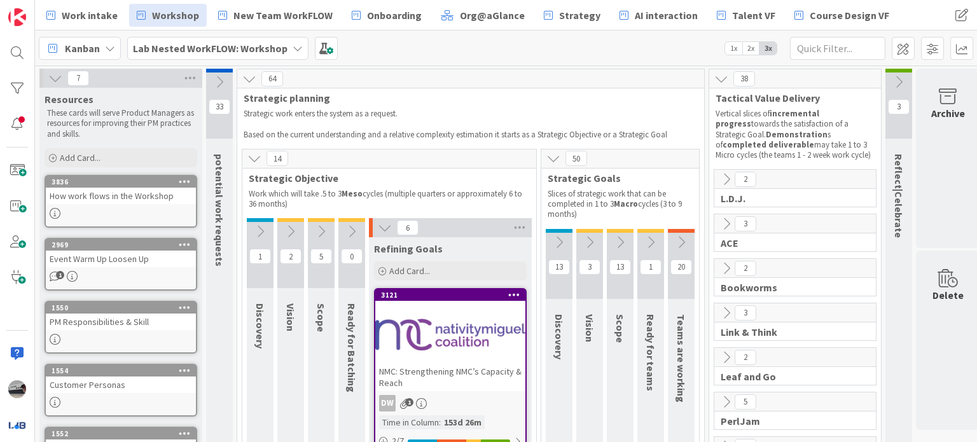
click at [382, 227] on icon at bounding box center [385, 228] width 14 height 14
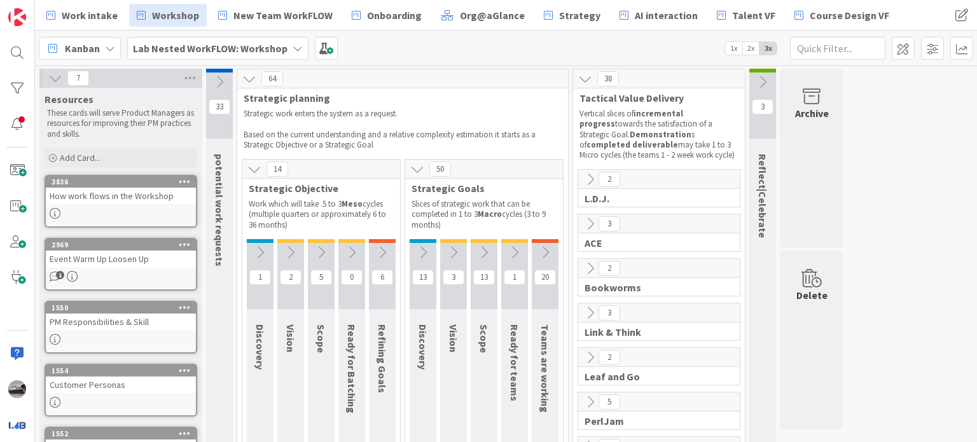
click at [543, 246] on icon at bounding box center [545, 253] width 14 height 14
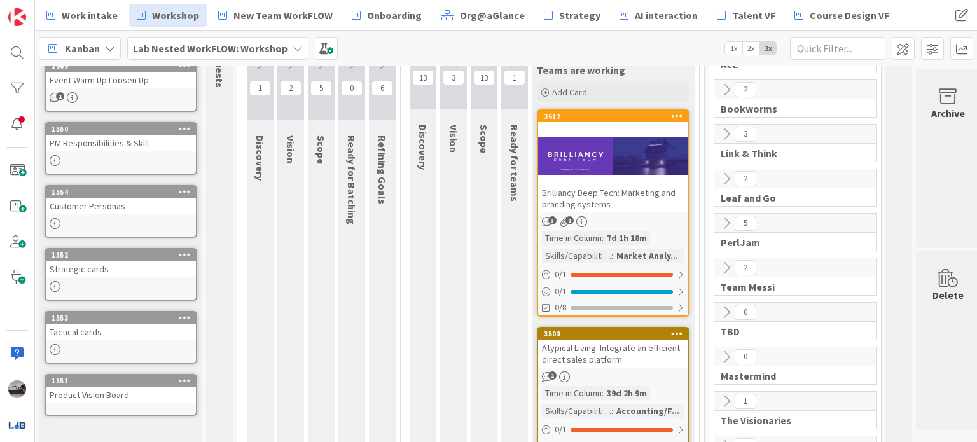
scroll to position [191, 0]
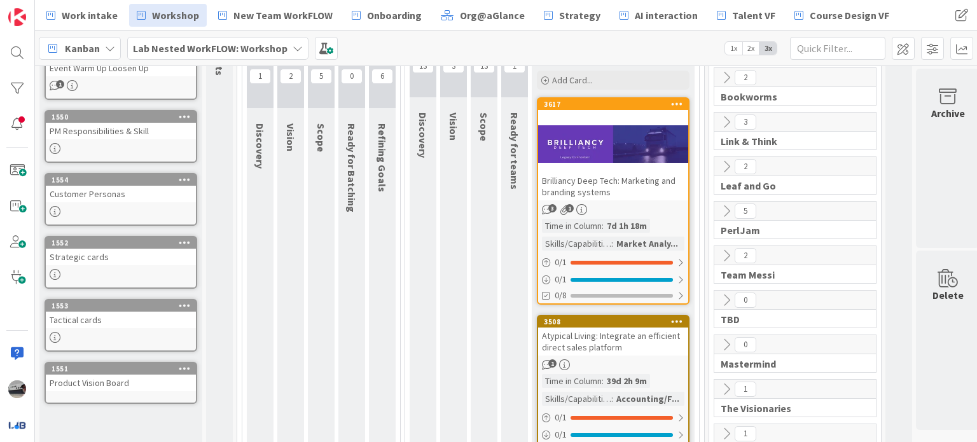
click at [611, 183] on div "Brilliancy Deep Tech: Marketing and branding systems" at bounding box center [613, 186] width 150 height 28
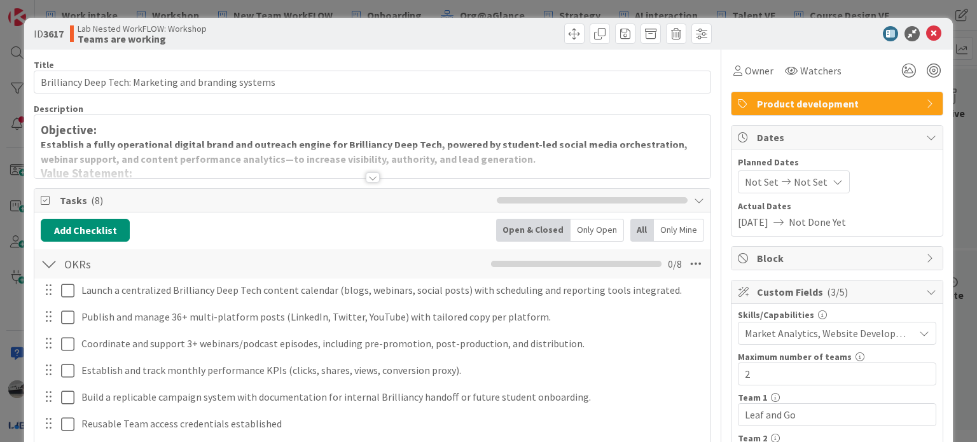
click at [373, 178] on div at bounding box center [373, 177] width 14 height 10
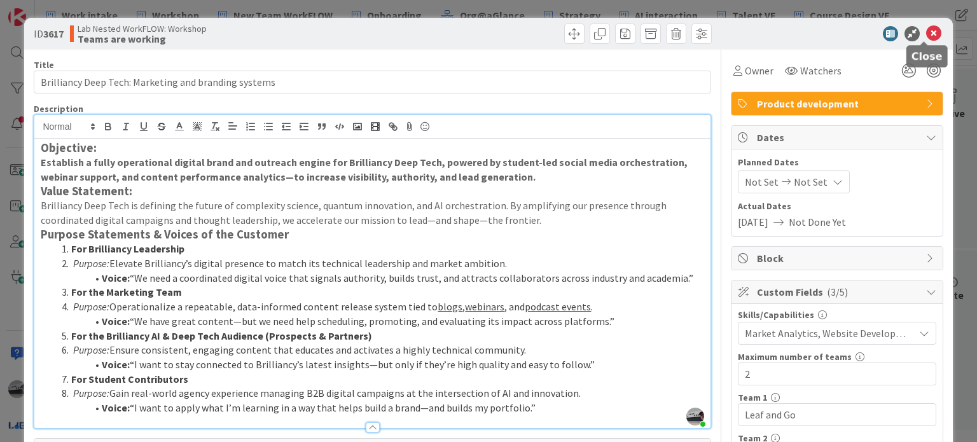
click at [926, 34] on icon at bounding box center [933, 33] width 15 height 15
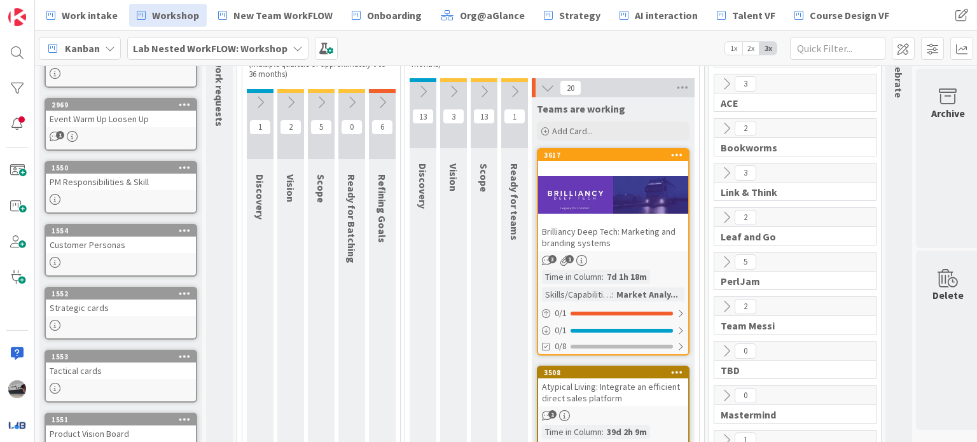
scroll to position [64, 0]
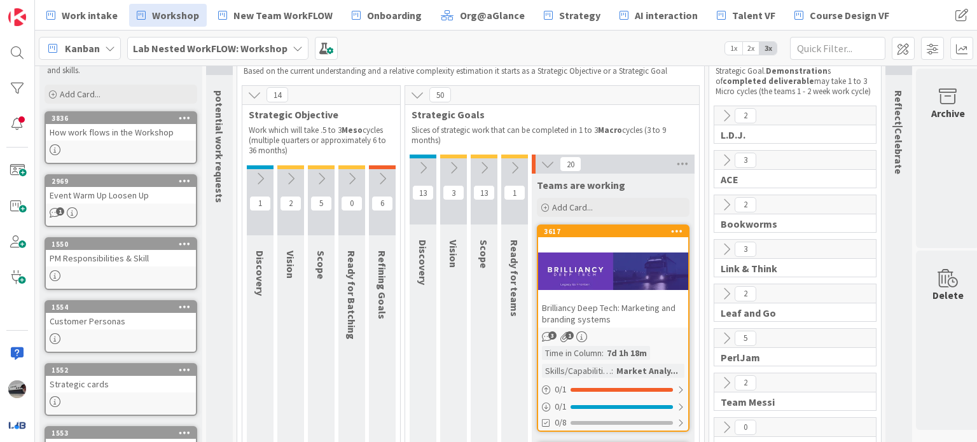
click at [725, 198] on icon at bounding box center [727, 205] width 14 height 14
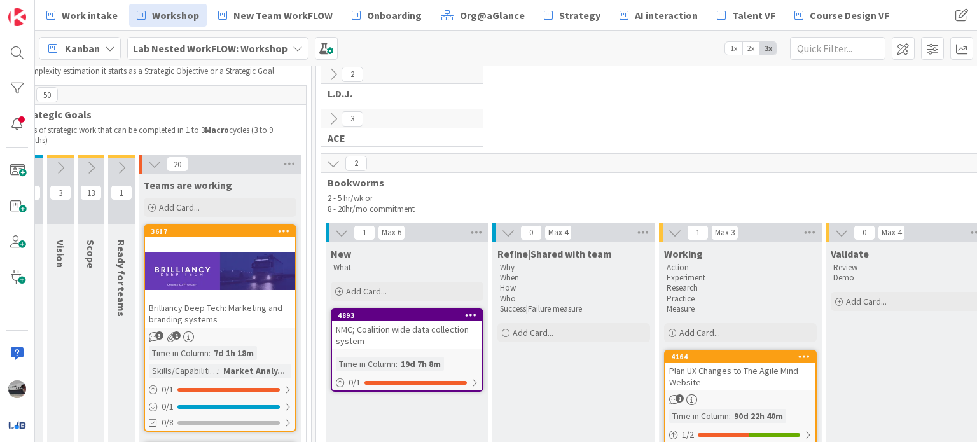
scroll to position [64, 394]
click at [344, 230] on icon at bounding box center [340, 233] width 14 height 14
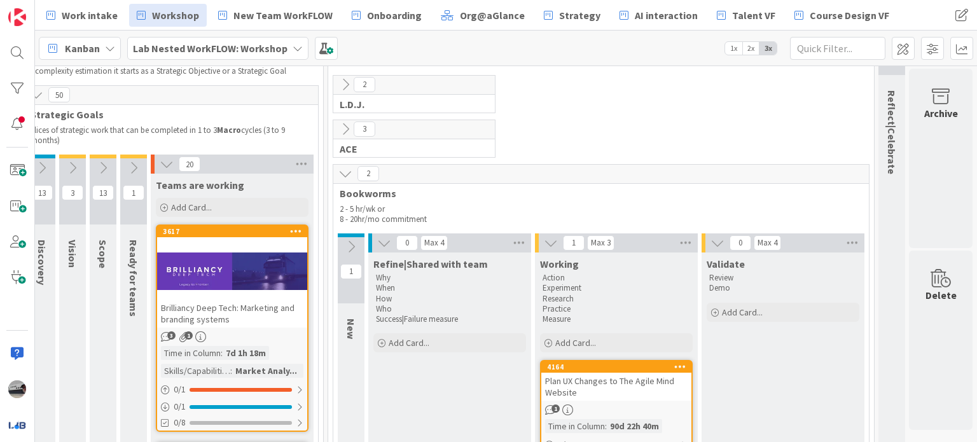
click at [338, 123] on icon at bounding box center [345, 129] width 14 height 14
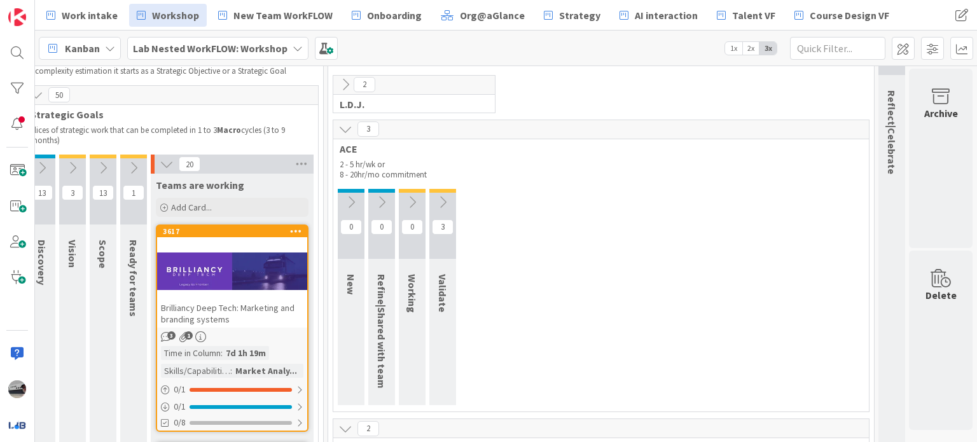
click at [436, 203] on icon at bounding box center [443, 202] width 14 height 14
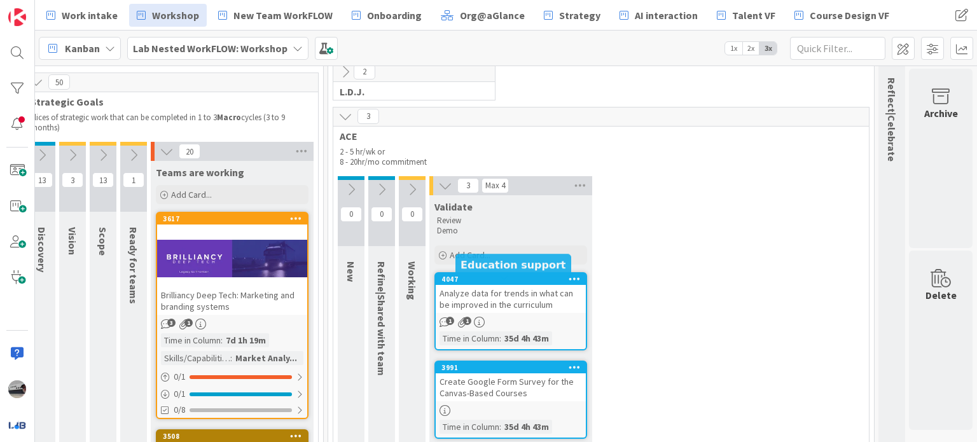
scroll to position [0, 389]
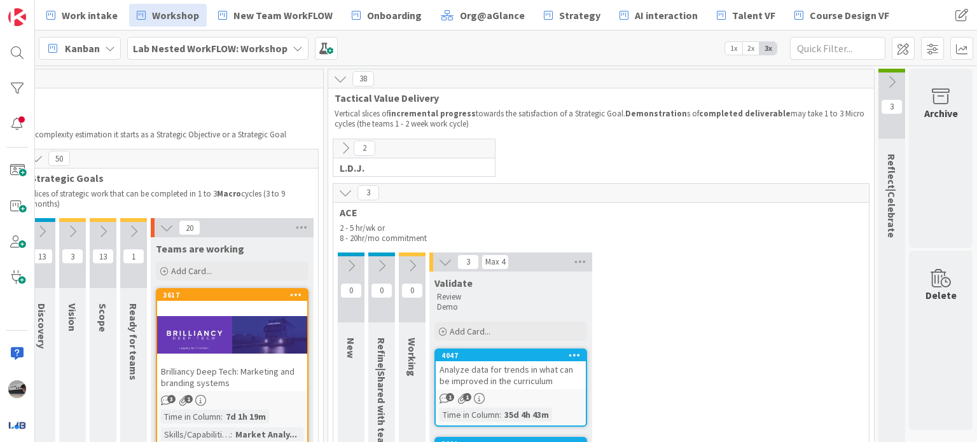
click at [338, 150] on icon at bounding box center [345, 148] width 14 height 14
